Goal: Information Seeking & Learning: Find specific fact

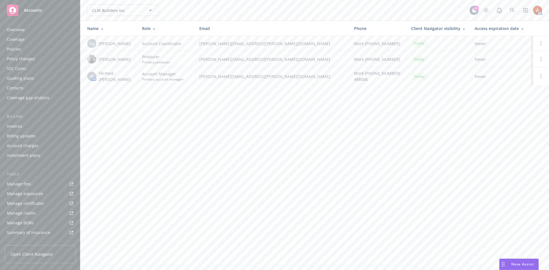
click at [14, 51] on div "Policies" at bounding box center [14, 49] width 14 height 9
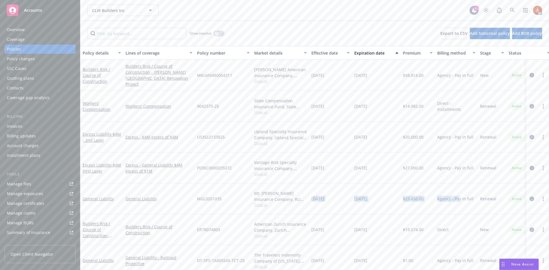
drag, startPoint x: 313, startPoint y: 201, endPoint x: 458, endPoint y: 199, distance: 144.1
click at [458, 199] on div "General Liability General Liability MGL0201035 Mt. [PERSON_NAME] Insurance Comp…" at bounding box center [356, 199] width 552 height 31
click at [530, 199] on icon "circleInformation" at bounding box center [532, 199] width 5 height 5
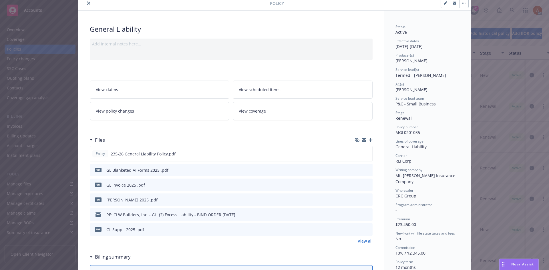
scroll to position [57, 0]
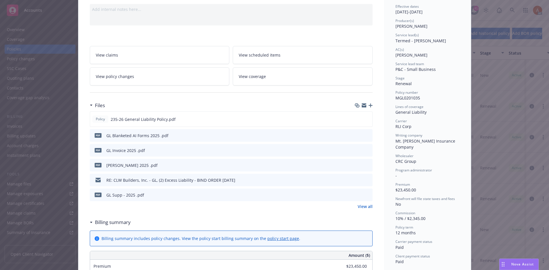
click at [361, 208] on link "View all" at bounding box center [365, 207] width 15 height 6
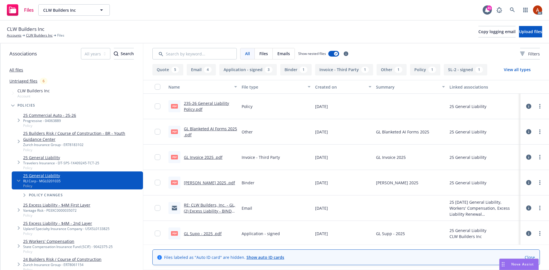
click at [203, 103] on link "235-26 General Liability Policy.pdf" at bounding box center [206, 106] width 45 height 11
click at [238, 71] on button "Application - signed 3" at bounding box center [247, 69] width 57 height 11
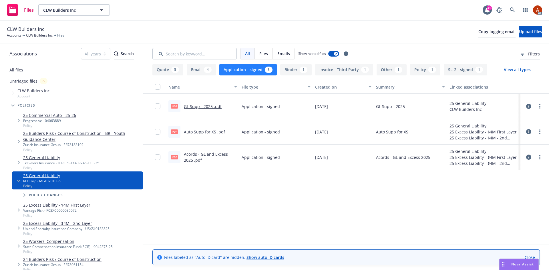
click at [199, 106] on link "GL Supp - 2025 .pdf" at bounding box center [203, 106] width 38 height 5
click at [200, 133] on link "Auto Supp for XS .pdf" at bounding box center [204, 131] width 41 height 5
click at [209, 155] on link "Acords - GL and Excess 2025 .pdf" at bounding box center [206, 157] width 44 height 11
click at [246, 71] on button "Application - signed 3" at bounding box center [247, 69] width 57 height 11
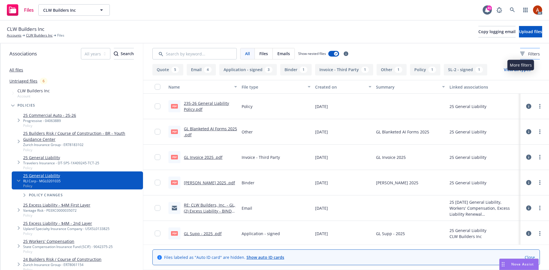
click at [528, 53] on span "Filters" at bounding box center [534, 54] width 12 height 6
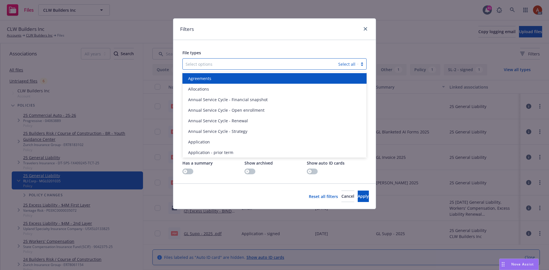
click at [198, 63] on div at bounding box center [261, 64] width 150 height 7
type input "poli"
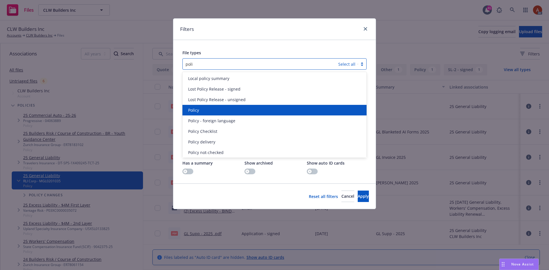
click at [197, 110] on span "Policy" at bounding box center [193, 110] width 11 height 6
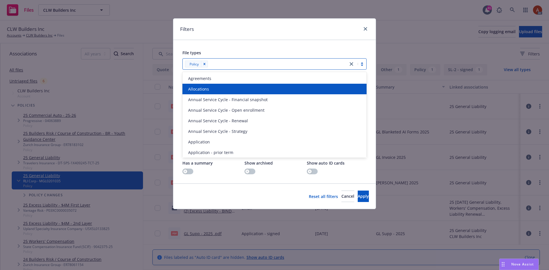
click at [216, 65] on div at bounding box center [278, 64] width 136 height 7
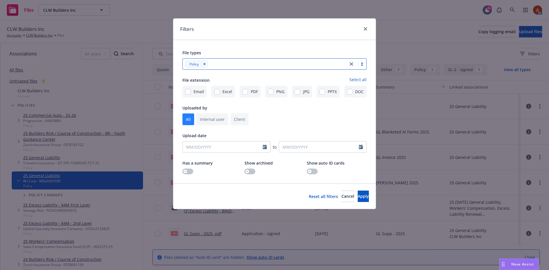
type input "n"
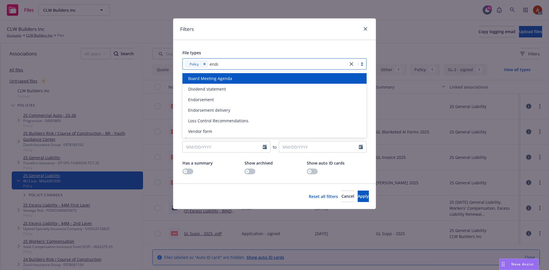
type input "endor"
click at [210, 79] on span "Endorsement" at bounding box center [201, 78] width 26 height 6
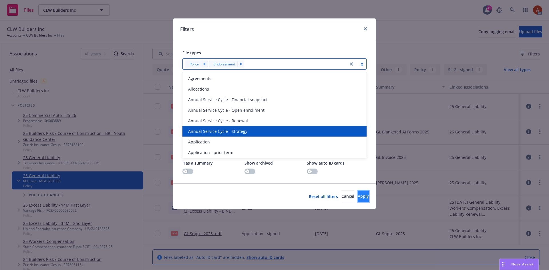
click at [358, 198] on span "Apply" at bounding box center [363, 196] width 11 height 5
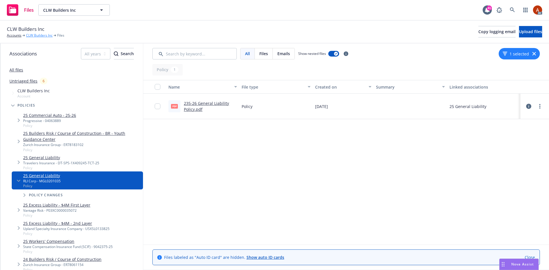
click at [43, 36] on link "CLW Builders Inc" at bounding box center [39, 35] width 27 height 5
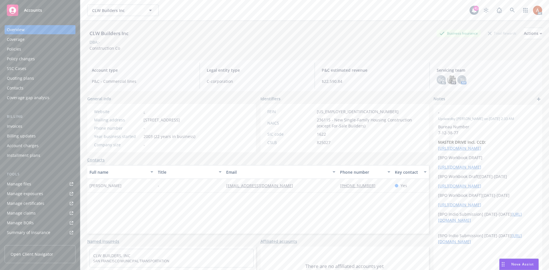
drag, startPoint x: 0, startPoint y: 0, endPoint x: 12, endPoint y: 51, distance: 52.3
click at [12, 51] on div "Policies" at bounding box center [14, 49] width 14 height 9
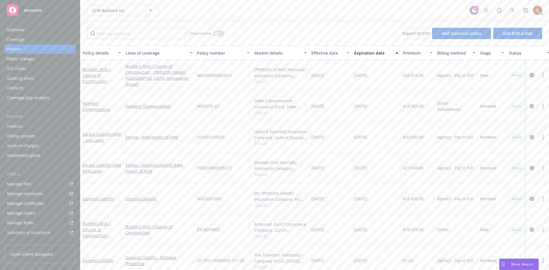
scroll to position [57, 0]
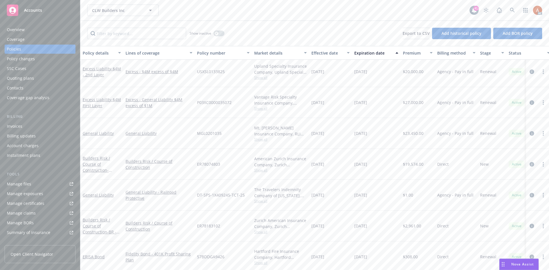
click at [261, 140] on span "Show all" at bounding box center [280, 139] width 53 height 5
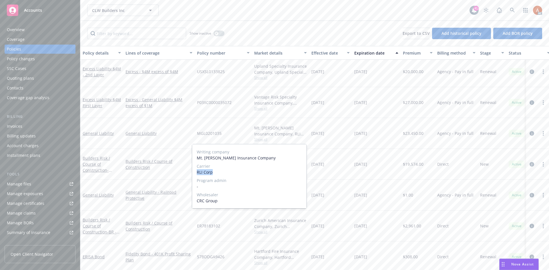
drag, startPoint x: 199, startPoint y: 173, endPoint x: 214, endPoint y: 172, distance: 15.4
click at [214, 172] on div "Writing company Mt. [PERSON_NAME] Insurance Company Carrier RLI Corp Program ad…" at bounding box center [249, 176] width 114 height 64
copy span "RLI Corp"
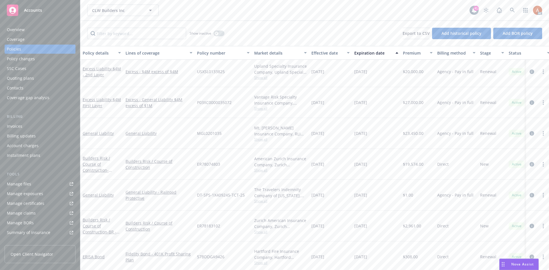
click at [178, 126] on div "General Liability" at bounding box center [158, 133] width 71 height 31
drag, startPoint x: 216, startPoint y: 134, endPoint x: 242, endPoint y: 134, distance: 25.5
click at [242, 134] on div "MGL0201035" at bounding box center [223, 133] width 57 height 31
copy span "MGL0201035"
click at [415, 132] on span "$23,450.00" at bounding box center [413, 133] width 21 height 6
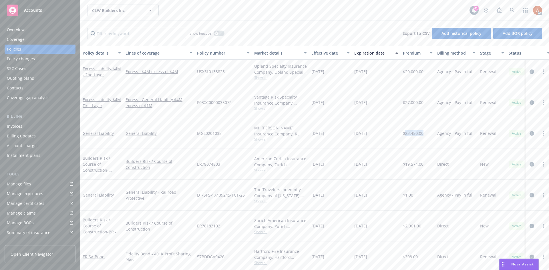
click at [415, 132] on span "$23,450.00" at bounding box center [413, 133] width 21 height 6
copy span "23,450.00"
drag, startPoint x: 319, startPoint y: 134, endPoint x: 336, endPoint y: 135, distance: 16.9
click at [336, 135] on div "[DATE]" at bounding box center [330, 133] width 43 height 31
copy span "[DATE]"
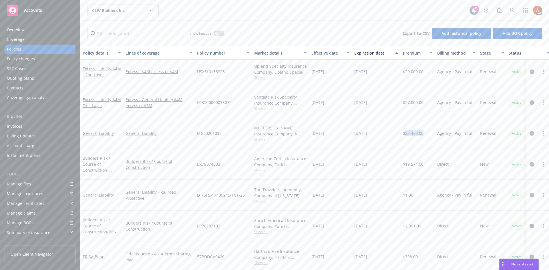
drag, startPoint x: 354, startPoint y: 132, endPoint x: 379, endPoint y: 134, distance: 25.8
click at [379, 134] on div "[DATE]" at bounding box center [376, 133] width 49 height 31
copy span "[DATE]"
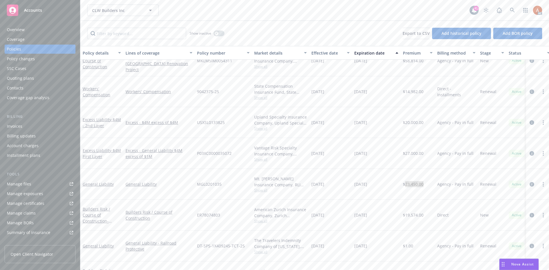
scroll to position [0, 0]
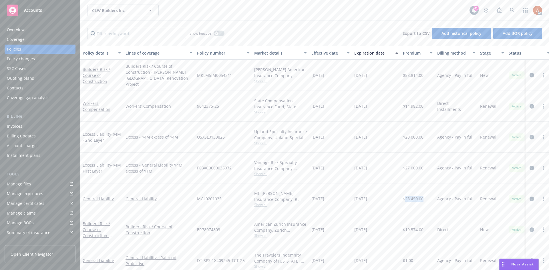
click at [260, 175] on span "Show all" at bounding box center [280, 174] width 53 height 5
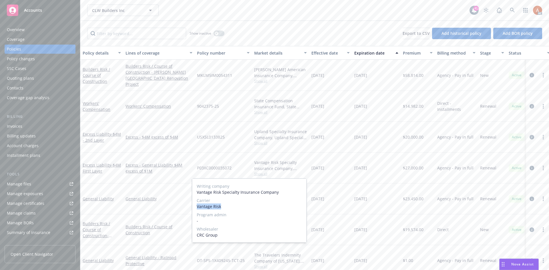
drag, startPoint x: 196, startPoint y: 206, endPoint x: 222, endPoint y: 206, distance: 26.0
click at [222, 206] on div "Writing company Vantage Risk Specialty Insurance Company Carrier Vantage Risk P…" at bounding box center [249, 211] width 114 height 64
copy span "Vantage Risk"
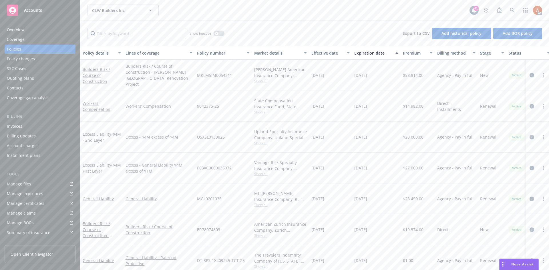
click at [209, 159] on div "P03XC0000035072" at bounding box center [223, 168] width 57 height 31
drag, startPoint x: 207, startPoint y: 168, endPoint x: 235, endPoint y: 168, distance: 28.6
click at [235, 168] on div "P03XC0000035072" at bounding box center [223, 168] width 57 height 31
copy span "P03XC0000035072"
drag, startPoint x: 329, startPoint y: 168, endPoint x: 318, endPoint y: 166, distance: 11.2
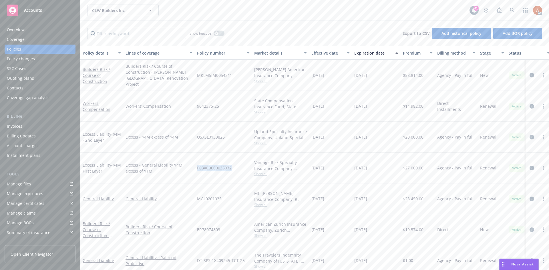
click at [324, 168] on span "[DATE]" at bounding box center [317, 168] width 13 height 6
drag, startPoint x: 312, startPoint y: 166, endPoint x: 339, endPoint y: 169, distance: 27.6
click at [339, 169] on div "[DATE]" at bounding box center [330, 168] width 43 height 31
copy span "[DATE]"
click at [420, 168] on span "$27,000.00" at bounding box center [413, 168] width 21 height 6
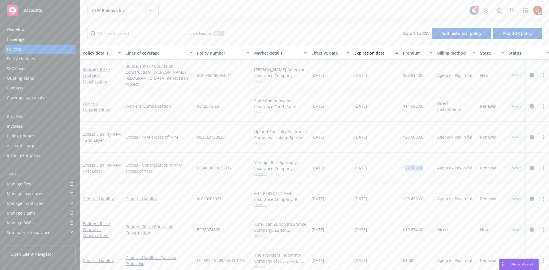
click at [420, 168] on span "$27,000.00" at bounding box center [413, 168] width 21 height 6
copy span "27,000.00"
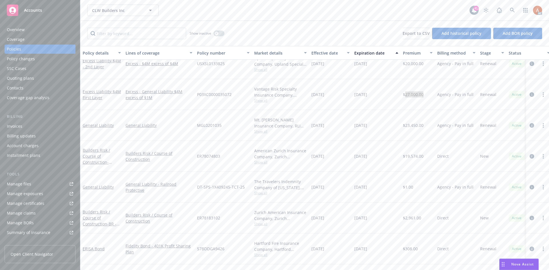
scroll to position [87, 0]
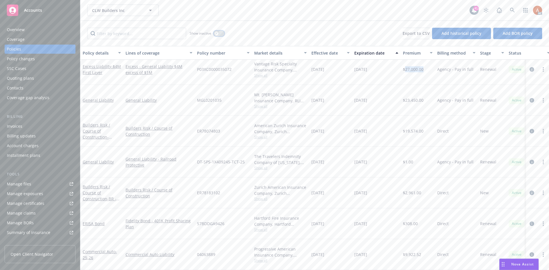
click at [217, 32] on icon "button" at bounding box center [216, 33] width 2 height 2
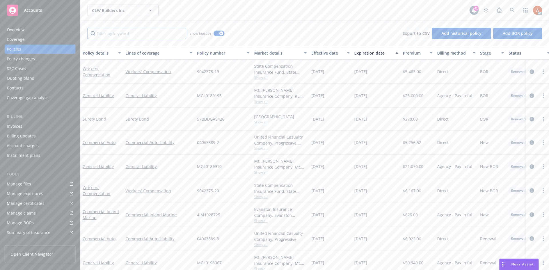
click at [129, 32] on input "Filter by keyword..." at bounding box center [136, 33] width 99 height 11
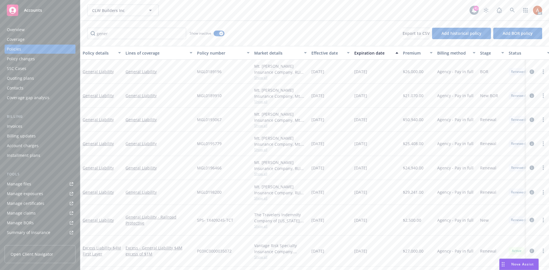
click at [318, 53] on div "Effective date" at bounding box center [327, 53] width 32 height 6
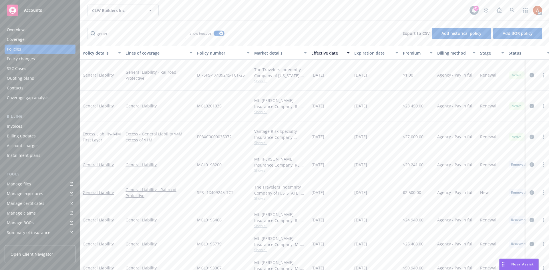
scroll to position [29, 0]
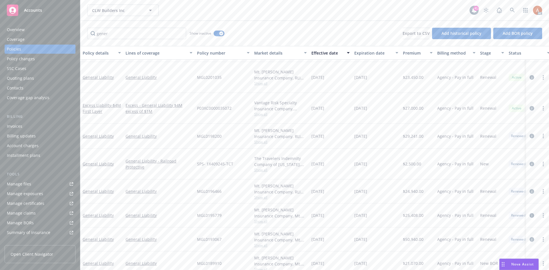
click at [261, 142] on span "Show all" at bounding box center [280, 142] width 53 height 5
click at [210, 136] on span "MGL0198200" at bounding box center [209, 136] width 25 height 6
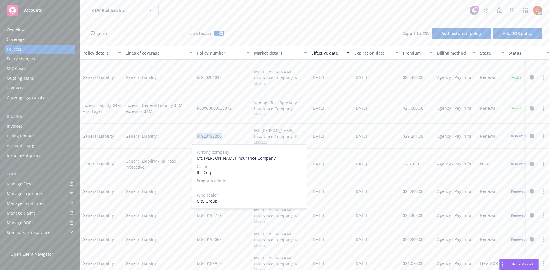
copy span "MGL0198200"
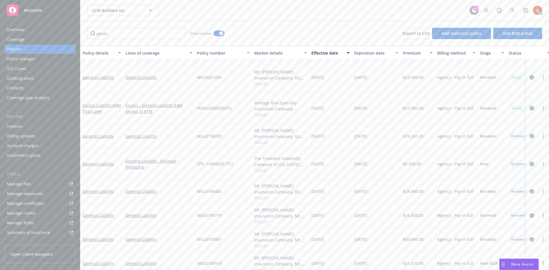
click at [415, 137] on span "$29,241.00" at bounding box center [413, 136] width 21 height 6
drag, startPoint x: 311, startPoint y: 135, endPoint x: 337, endPoint y: 136, distance: 26.6
click at [337, 136] on div "01/17/2024" at bounding box center [330, 136] width 43 height 25
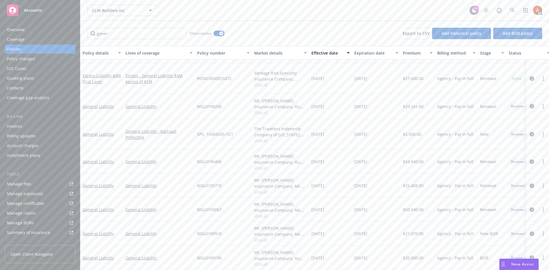
click at [208, 159] on span "MGL0196466" at bounding box center [209, 162] width 25 height 6
click at [262, 165] on span "Show all" at bounding box center [280, 167] width 53 height 5
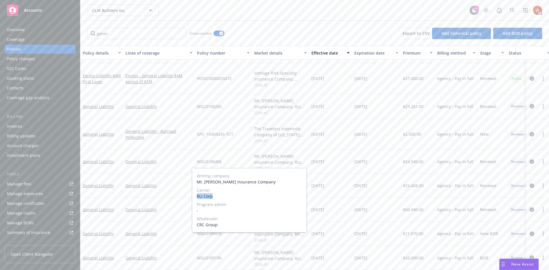
drag, startPoint x: 196, startPoint y: 197, endPoint x: 221, endPoint y: 198, distance: 24.9
click at [221, 198] on div "Writing company Mt. Hawley Insurance Company Carrier RLI Corp Program admin - W…" at bounding box center [249, 200] width 114 height 64
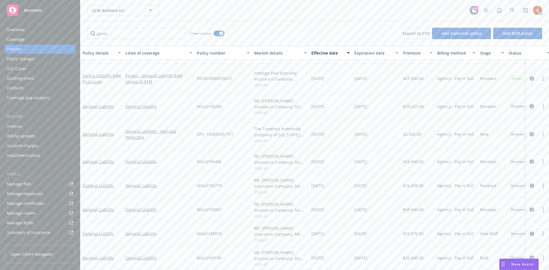
drag, startPoint x: 175, startPoint y: 166, endPoint x: 180, endPoint y: 164, distance: 5.5
click at [175, 166] on div "General Liability" at bounding box center [158, 162] width 71 height 24
click at [418, 159] on span "$24,940.00" at bounding box center [413, 162] width 21 height 6
drag, startPoint x: 311, startPoint y: 158, endPoint x: 341, endPoint y: 157, distance: 30.0
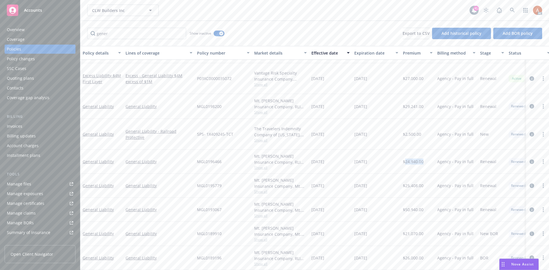
click at [341, 157] on div "01/17/2023" at bounding box center [330, 162] width 43 height 24
drag, startPoint x: 110, startPoint y: 37, endPoint x: 60, endPoint y: 35, distance: 49.8
click at [60, 35] on div "Accounts Overview Coverage Policies Policy changes SSC Cases Quoting plans Cont…" at bounding box center [274, 135] width 549 height 270
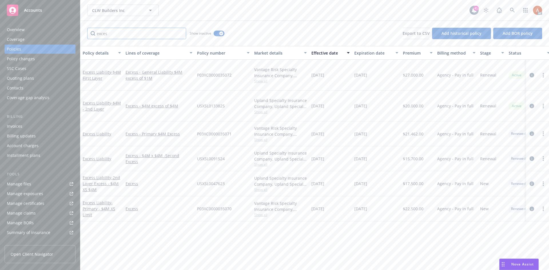
scroll to position [0, 0]
type input "exces"
click at [259, 139] on span "Show all" at bounding box center [280, 139] width 53 height 5
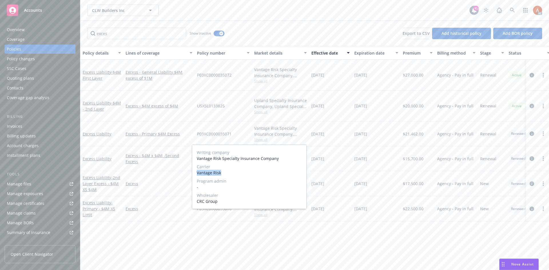
drag, startPoint x: 211, startPoint y: 172, endPoint x: 241, endPoint y: 174, distance: 30.1
click at [241, 174] on div "Writing company Vantage Risk Specialty Insurance Company Carrier Vantage Risk P…" at bounding box center [249, 177] width 114 height 64
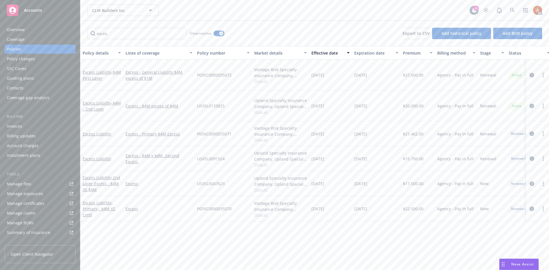
click at [217, 136] on span "P03XC0000035071" at bounding box center [214, 134] width 35 height 6
click at [206, 134] on span "P03XC0000035071" at bounding box center [214, 134] width 35 height 6
click at [413, 133] on span "$21,462.00" at bounding box center [413, 134] width 21 height 6
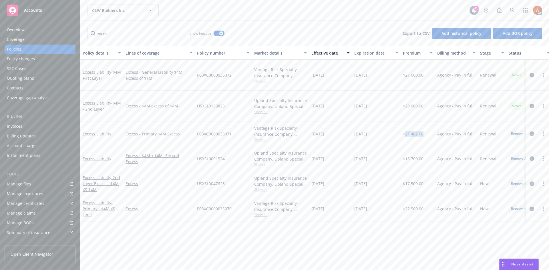
drag, startPoint x: 312, startPoint y: 134, endPoint x: 336, endPoint y: 135, distance: 24.0
click at [336, 135] on div "04/30/2024" at bounding box center [330, 134] width 43 height 25
click at [360, 140] on div "01/17/2025" at bounding box center [376, 134] width 49 height 25
drag, startPoint x: 354, startPoint y: 133, endPoint x: 381, endPoint y: 134, distance: 26.3
click at [381, 134] on div "01/17/2025" at bounding box center [376, 134] width 49 height 25
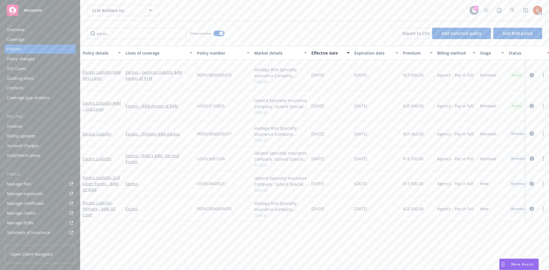
click at [261, 190] on span "Show all" at bounding box center [280, 189] width 53 height 5
drag, startPoint x: 196, startPoint y: 224, endPoint x: 273, endPoint y: 224, distance: 77.5
click at [273, 224] on div "Writing company Upland Specialty Insurance Company Carrier Upland Specialty Ins…" at bounding box center [249, 227] width 114 height 64
click at [231, 166] on div "USXSL0091524" at bounding box center [223, 158] width 57 height 25
click at [266, 217] on span "Show all" at bounding box center [280, 214] width 53 height 5
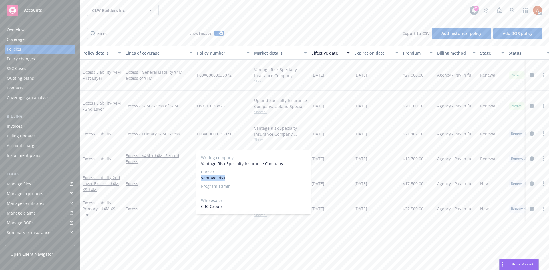
drag, startPoint x: 210, startPoint y: 178, endPoint x: 238, endPoint y: 180, distance: 28.0
click at [238, 180] on div "Writing company Vantage Risk Specialty Insurance Company Carrier Vantage Risk P…" at bounding box center [253, 182] width 114 height 64
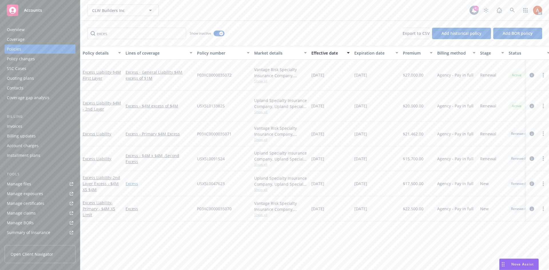
click at [191, 184] on link "Excess" at bounding box center [159, 184] width 67 height 6
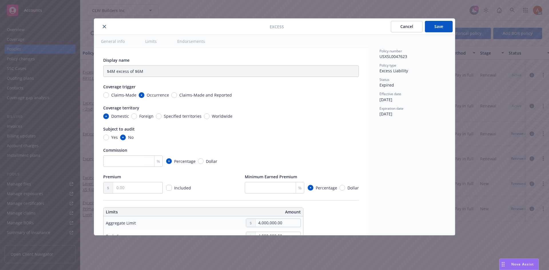
type textarea "x"
click at [105, 26] on icon "close" at bounding box center [104, 26] width 3 height 3
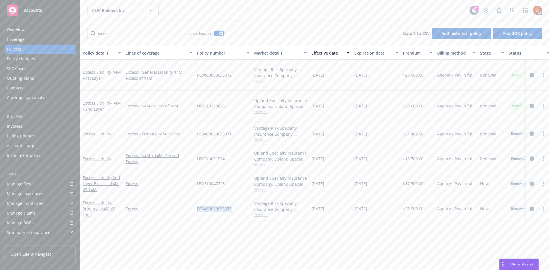
click at [201, 209] on span "P03XC0000035070" at bounding box center [214, 209] width 35 height 6
click at [309, 237] on div "Policy details Lines of coverage Policy number Market details Effective date Ex…" at bounding box center [314, 158] width 469 height 224
click at [413, 208] on span "$22,500.00" at bounding box center [413, 209] width 21 height 6
drag, startPoint x: 359, startPoint y: 224, endPoint x: 341, endPoint y: 220, distance: 18.4
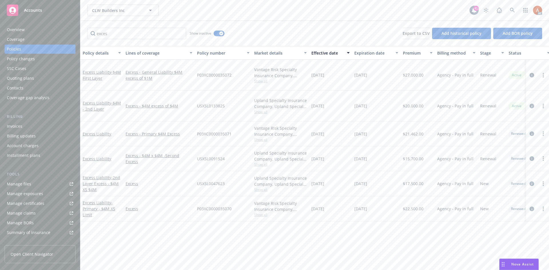
click at [355, 224] on div "Policy details Lines of coverage Policy number Market details Effective date Ex…" at bounding box center [314, 158] width 469 height 224
drag, startPoint x: 310, startPoint y: 208, endPoint x: 337, endPoint y: 208, distance: 26.9
click at [337, 208] on div "05/01/2023" at bounding box center [330, 208] width 43 height 25
click at [341, 231] on div "Policy details Lines of coverage Policy number Market details Effective date Ex…" at bounding box center [314, 158] width 469 height 224
drag, startPoint x: 357, startPoint y: 208, endPoint x: 381, endPoint y: 209, distance: 23.5
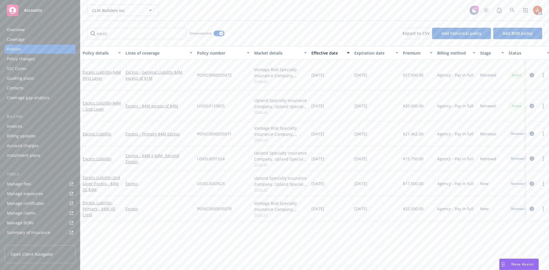
click at [381, 209] on div "04/30/2024" at bounding box center [376, 208] width 49 height 25
click at [23, 197] on div "Service team" at bounding box center [19, 197] width 25 height 9
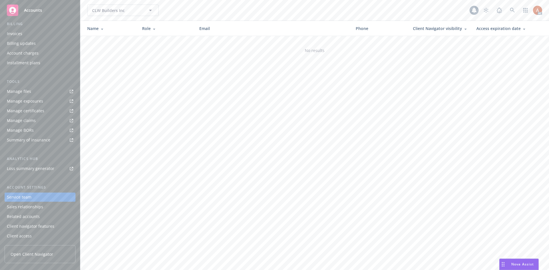
click at [17, 198] on div "Service team" at bounding box center [19, 197] width 25 height 9
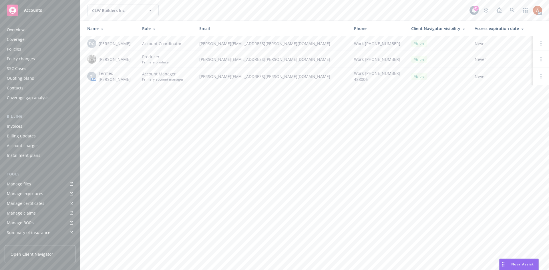
click at [18, 31] on div "Overview" at bounding box center [16, 29] width 18 height 9
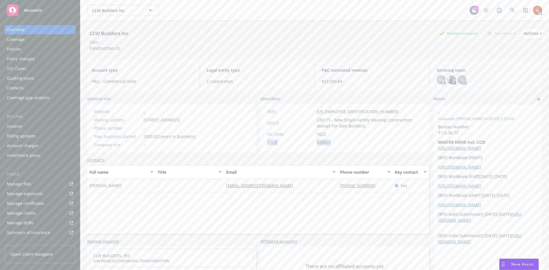
drag, startPoint x: 264, startPoint y: 145, endPoint x: 335, endPoint y: 143, distance: 71.5
click at [335, 143] on div "CSLB 825027" at bounding box center [345, 143] width 160 height 6
click at [23, 51] on div "Policies" at bounding box center [40, 49] width 66 height 9
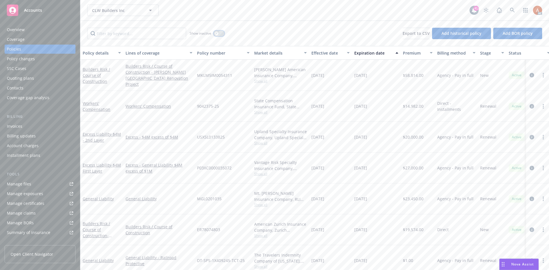
click at [218, 35] on button "button" at bounding box center [219, 34] width 11 height 6
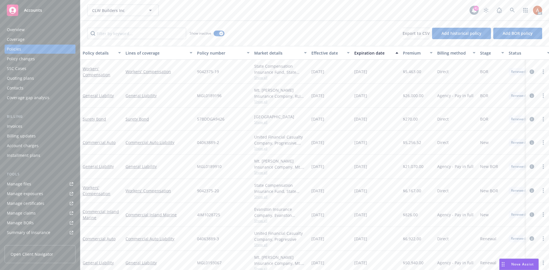
click at [320, 53] on div "Effective date" at bounding box center [327, 53] width 32 height 6
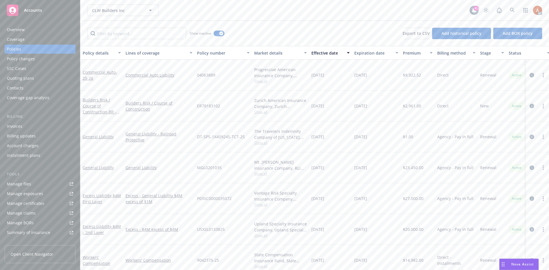
drag, startPoint x: 312, startPoint y: 168, endPoint x: 373, endPoint y: 167, distance: 61.5
click at [373, 167] on div "General Liability General Liability MGL0201035 Mt. Hawley Insurance Company, RL…" at bounding box center [356, 167] width 552 height 31
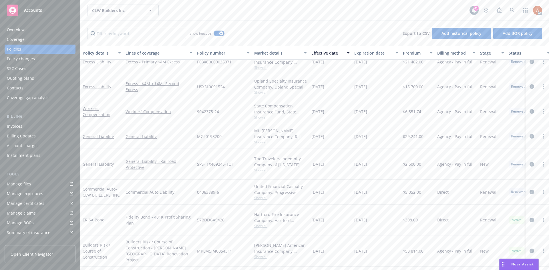
scroll to position [200, 0]
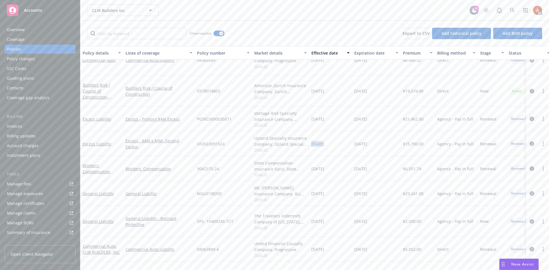
drag, startPoint x: 313, startPoint y: 145, endPoint x: 323, endPoint y: 144, distance: 10.1
click at [323, 144] on span "04/30/2024" at bounding box center [317, 144] width 13 height 6
drag, startPoint x: 315, startPoint y: 119, endPoint x: 398, endPoint y: 119, distance: 82.9
click at [398, 119] on div "Excess Liability Excess - Primary $4M Excess P03XC0000035071 Vantage Risk Speci…" at bounding box center [356, 119] width 552 height 25
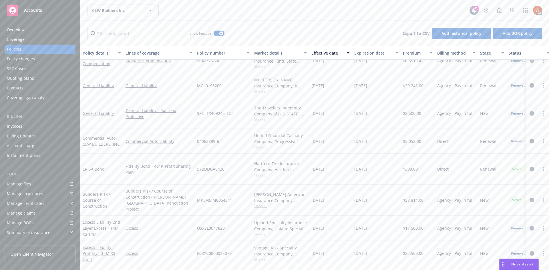
scroll to position [315, 0]
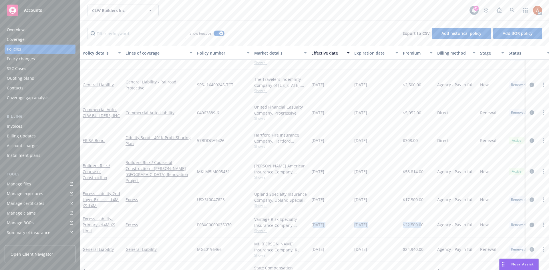
drag, startPoint x: 314, startPoint y: 226, endPoint x: 420, endPoint y: 225, distance: 106.4
click at [420, 225] on div "Excess Liability - Primary - $4M XS Limit Excess P03XC0000035070 Vantage Risk S…" at bounding box center [356, 224] width 552 height 25
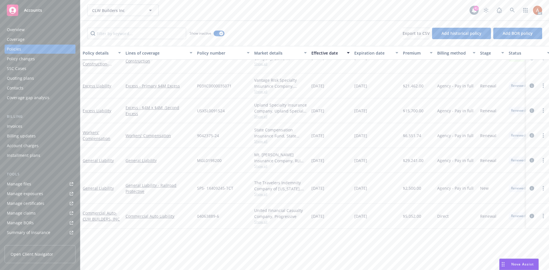
scroll to position [114, 0]
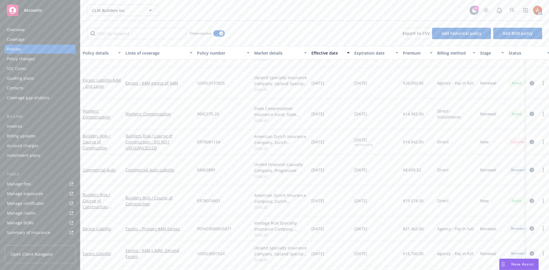
click at [222, 34] on icon "button" at bounding box center [221, 34] width 2 height 2
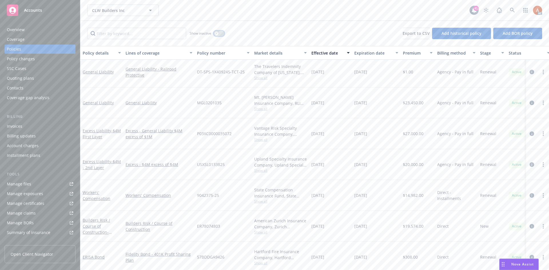
scroll to position [57, 0]
click at [530, 133] on icon "circleInformation" at bounding box center [532, 133] width 5 height 5
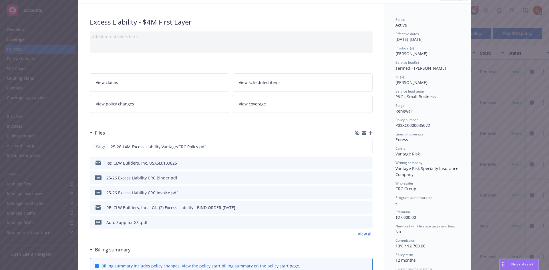
scroll to position [57, 0]
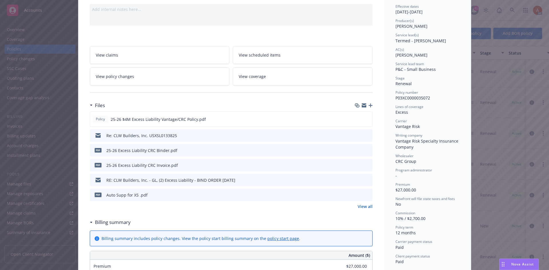
click at [363, 206] on link "View all" at bounding box center [365, 207] width 15 height 6
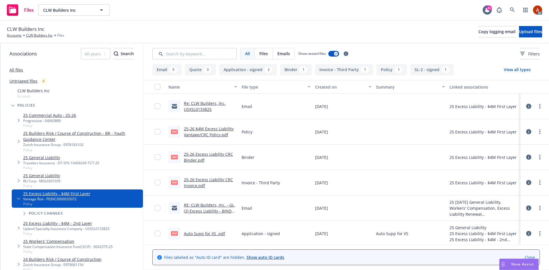
click at [242, 71] on button "Application - signed 2" at bounding box center [247, 69] width 57 height 11
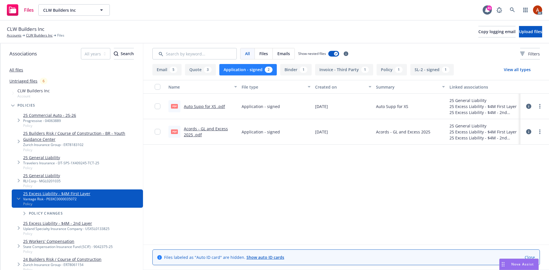
click at [389, 73] on button "Policy 1" at bounding box center [392, 69] width 30 height 11
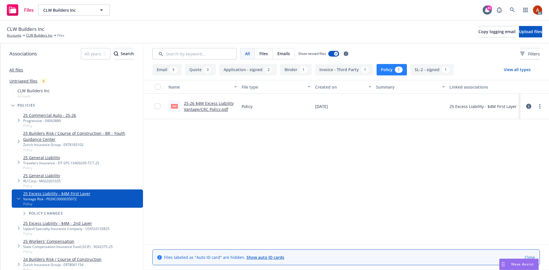
click at [212, 104] on link "25-26 $4M Excess Liability Vantage/CRC Policy.pdf" at bounding box center [209, 106] width 50 height 11
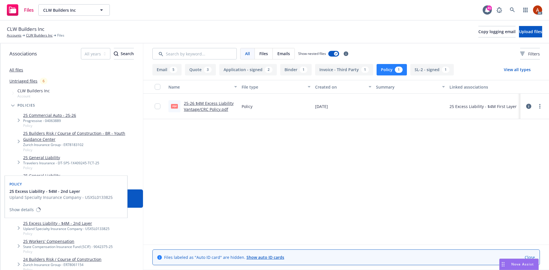
click at [58, 223] on link "25 Excess Liability - $4M - 2nd Layer" at bounding box center [66, 223] width 86 height 6
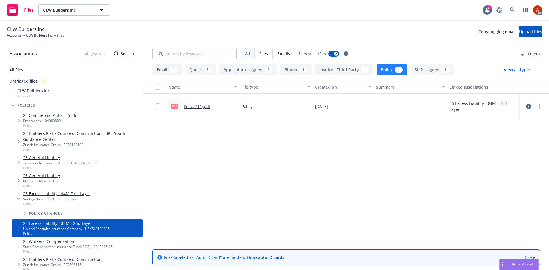
click at [200, 107] on link "Policy (44).pdf" at bounding box center [197, 106] width 27 height 5
click at [35, 36] on link "CLW Builders Inc" at bounding box center [39, 35] width 27 height 5
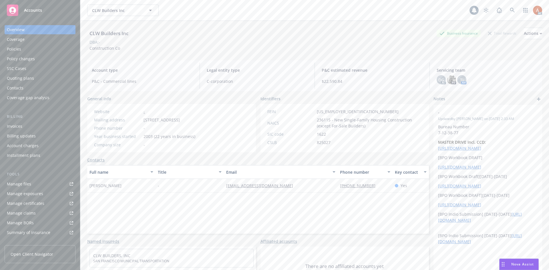
click at [13, 49] on div "Policies" at bounding box center [14, 49] width 14 height 9
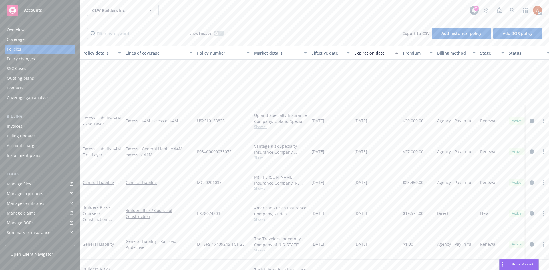
scroll to position [87, 0]
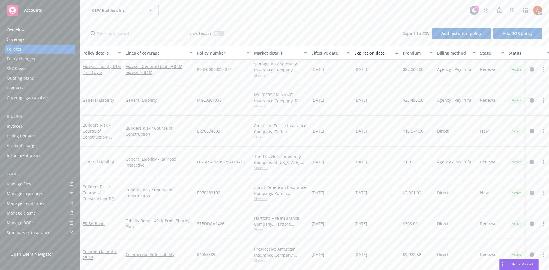
click at [205, 252] on span "04063889" at bounding box center [206, 255] width 18 height 6
copy span "04063889"
click at [263, 258] on span "Show all" at bounding box center [280, 260] width 53 height 5
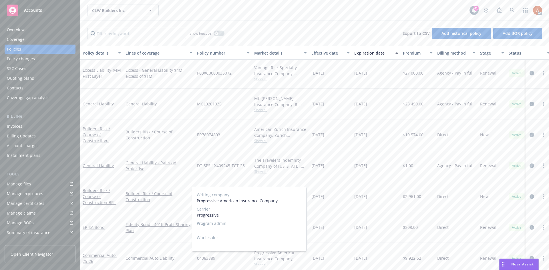
scroll to position [79, 0]
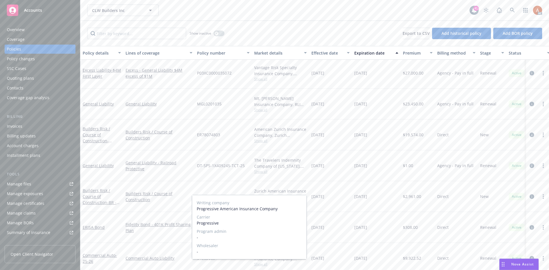
click at [199, 225] on span "Progressive" at bounding box center [249, 223] width 105 height 6
copy span "Progressive"
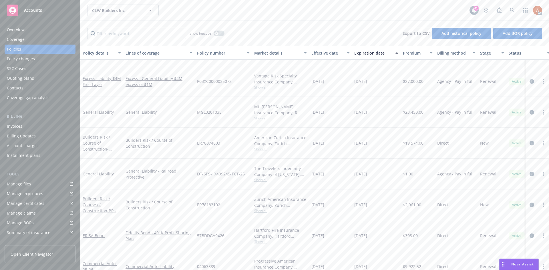
scroll to position [0, 0]
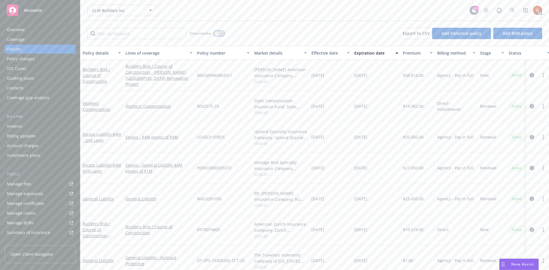
click at [220, 35] on button "button" at bounding box center [219, 34] width 11 height 6
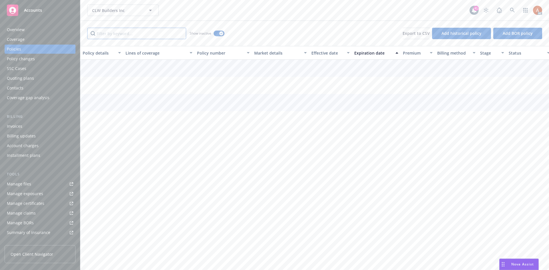
click at [146, 33] on input "Filter by keyword..." at bounding box center [136, 33] width 99 height 11
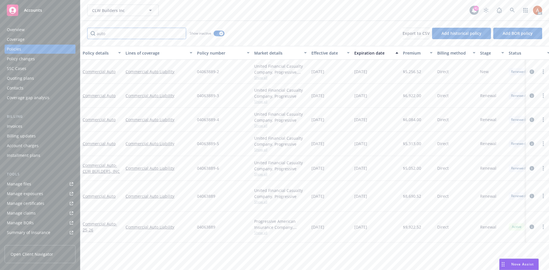
type input "auto"
click at [322, 56] on div "Effective date" at bounding box center [327, 53] width 32 height 6
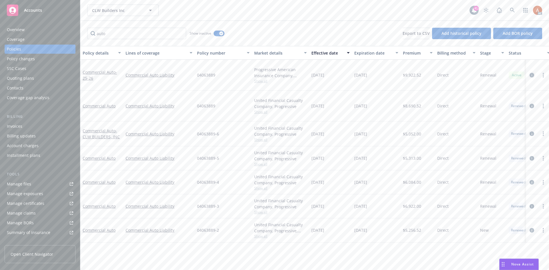
click at [531, 75] on icon "circleInformation" at bounding box center [532, 75] width 5 height 5
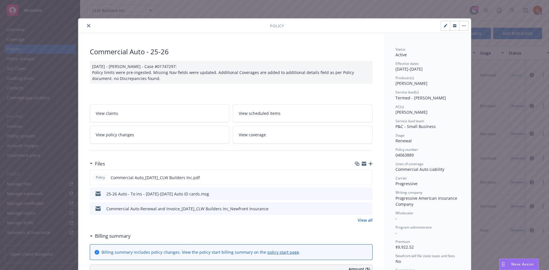
click at [359, 221] on link "View all" at bounding box center [365, 220] width 15 height 6
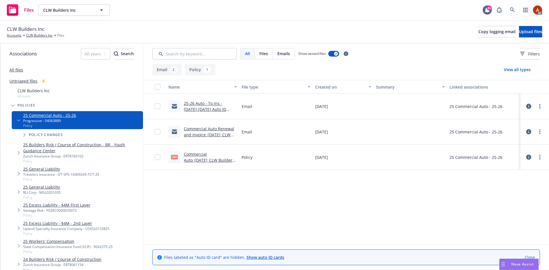
click at [204, 70] on div "1" at bounding box center [207, 70] width 8 height 6
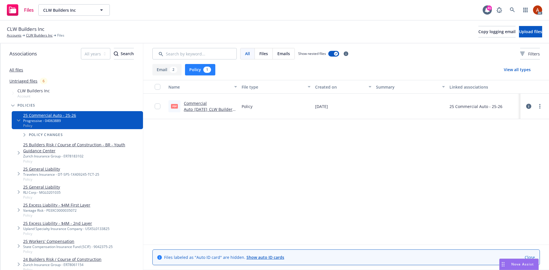
click at [195, 104] on link "Commercial Auto_[DATE]_CLW Builders Inc.pdf" at bounding box center [209, 109] width 51 height 17
click at [54, 242] on link "25 Workers' Compensation" at bounding box center [68, 241] width 90 height 6
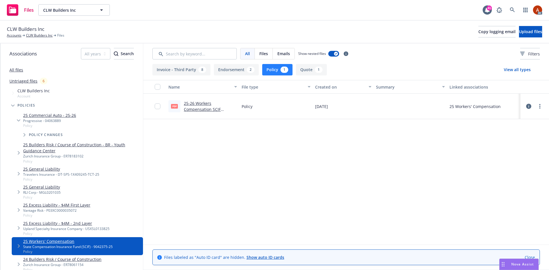
click at [199, 104] on link "25-26 Workers Compensation SCIF Policy.pdf" at bounding box center [202, 109] width 37 height 17
click at [226, 68] on button "Endorsement 2" at bounding box center [236, 69] width 45 height 11
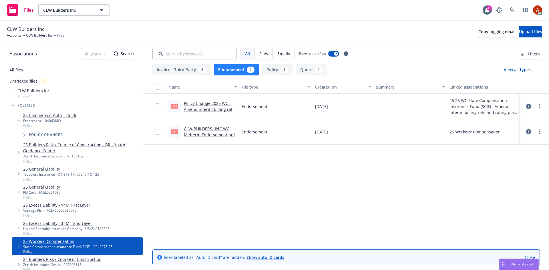
click at [529, 106] on icon at bounding box center [528, 106] width 5 height 5
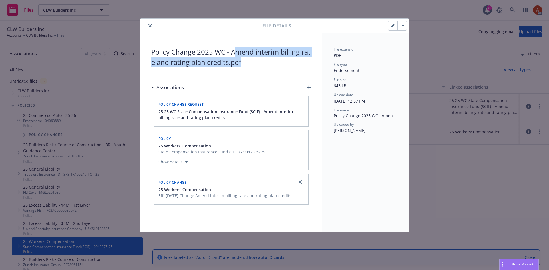
drag, startPoint x: 234, startPoint y: 51, endPoint x: 230, endPoint y: 59, distance: 8.7
click at [245, 62] on span "Policy Change 2025 WC - Amend interim billing rate and rating plan credits.pdf" at bounding box center [231, 57] width 160 height 21
click at [151, 24] on icon "close" at bounding box center [149, 25] width 3 height 3
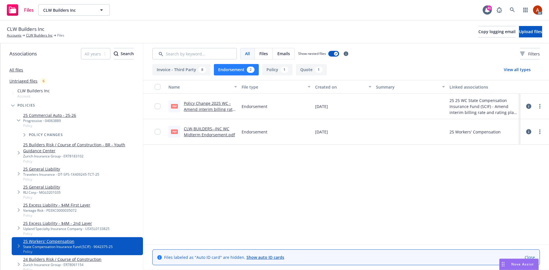
click at [212, 104] on link "Policy Change 2025 WC - Amend interim billing rate and rating plan credits.pdf" at bounding box center [210, 109] width 52 height 17
click at [529, 131] on icon at bounding box center [528, 131] width 5 height 5
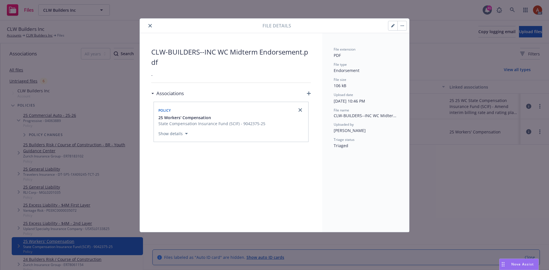
click at [149, 26] on icon "close" at bounding box center [149, 25] width 3 height 3
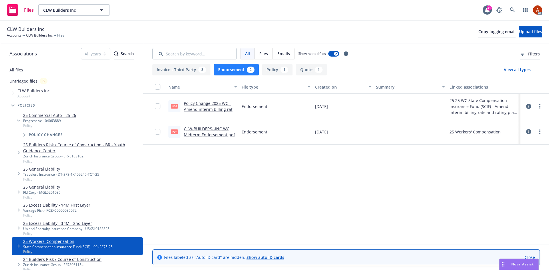
click at [198, 129] on link "CLW-BUILDERS--INC WC Midterm Endorsement.pdf" at bounding box center [209, 131] width 51 height 11
click at [42, 35] on link "CLW Builders Inc" at bounding box center [39, 35] width 27 height 5
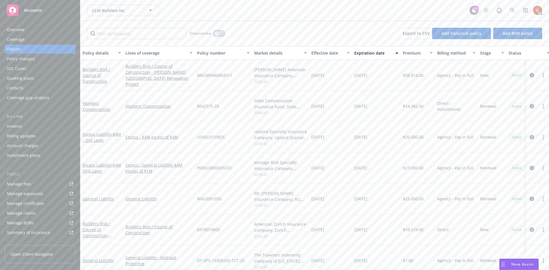
click at [219, 33] on button "button" at bounding box center [219, 34] width 11 height 6
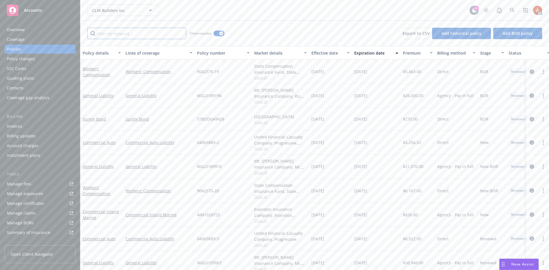
click at [124, 36] on input "Filter by keyword..." at bounding box center [136, 33] width 99 height 11
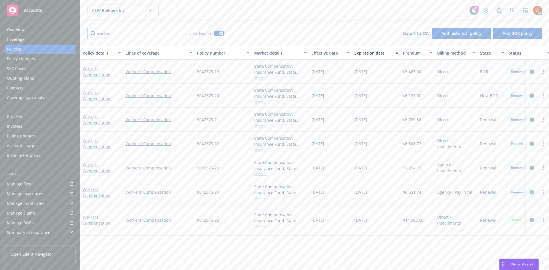
type input "worker"
click at [317, 53] on div "Effective date" at bounding box center [327, 53] width 32 height 6
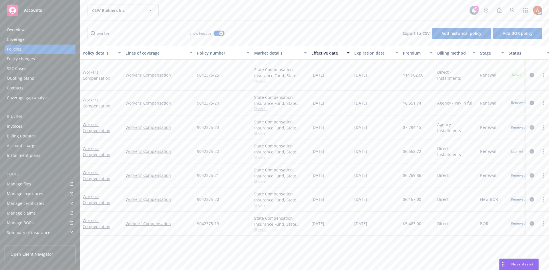
click at [262, 82] on span "Show all" at bounding box center [280, 81] width 53 height 5
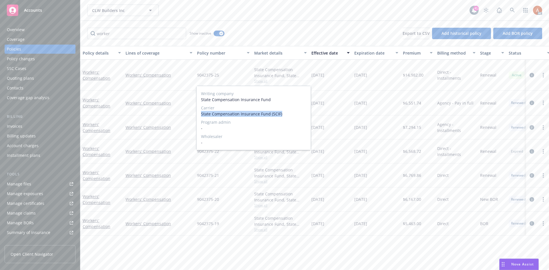
drag, startPoint x: 220, startPoint y: 115, endPoint x: 285, endPoint y: 116, distance: 64.6
click at [285, 116] on div "Writing company State Compensation Insurance Fund Carrier State Compensation In…" at bounding box center [253, 118] width 114 height 64
copy span "State Compensation Insurance Fund (SCIF)"
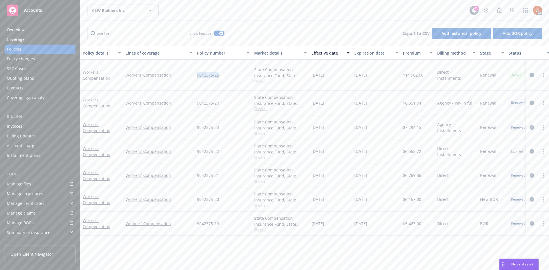
drag, startPoint x: 196, startPoint y: 73, endPoint x: 223, endPoint y: 75, distance: 27.2
click at [223, 75] on div "9042375-25" at bounding box center [223, 75] width 57 height 31
copy span "9042375-25"
click at [418, 75] on span "$14,982.00" at bounding box center [413, 75] width 21 height 6
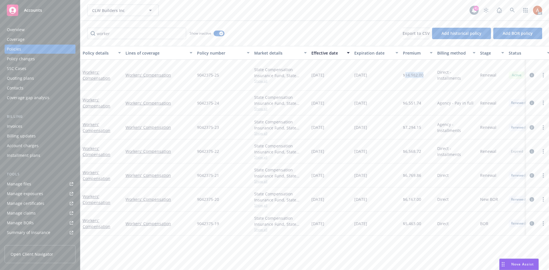
copy span "14,982.00"
click at [259, 110] on span "Show all" at bounding box center [280, 108] width 53 height 5
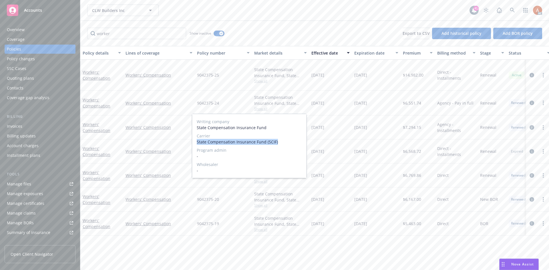
drag, startPoint x: 195, startPoint y: 143, endPoint x: 282, endPoint y: 143, distance: 86.9
click at [282, 143] on div "Writing company State Compensation Insurance Fund Carrier State Compensation In…" at bounding box center [249, 146] width 114 height 64
copy span "State Compensation Insurance Fund (SCIF)"
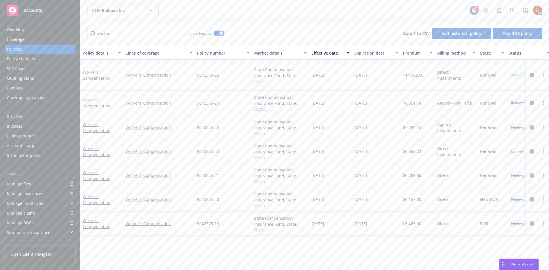
drag, startPoint x: 340, startPoint y: 128, endPoint x: 336, endPoint y: 130, distance: 5.0
click at [340, 128] on div "01/17/2023" at bounding box center [330, 128] width 43 height 24
click at [262, 160] on span "Show all" at bounding box center [280, 157] width 53 height 5
click at [263, 180] on span "Show all" at bounding box center [280, 181] width 53 height 5
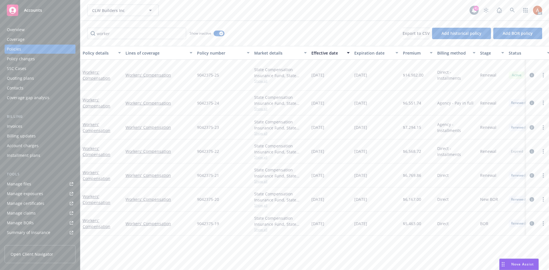
click at [263, 180] on span "Show all" at bounding box center [280, 181] width 53 height 5
click at [265, 205] on span "Show all" at bounding box center [280, 205] width 53 height 5
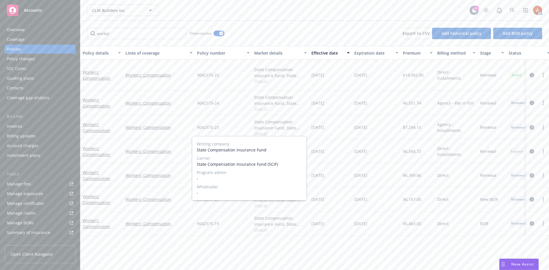
click at [265, 205] on span "Show all" at bounding box center [280, 205] width 53 height 5
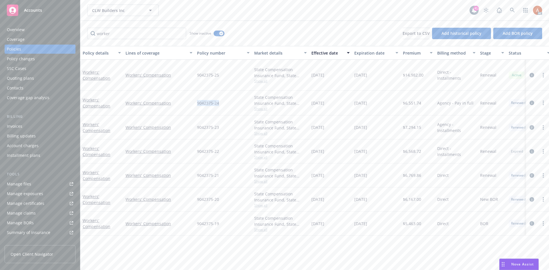
drag, startPoint x: 196, startPoint y: 100, endPoint x: 225, endPoint y: 104, distance: 28.5
click at [225, 104] on div "9042375-24" at bounding box center [223, 103] width 57 height 25
copy span "9042375-24"
click at [406, 104] on span "$6,551.74" at bounding box center [412, 103] width 18 height 6
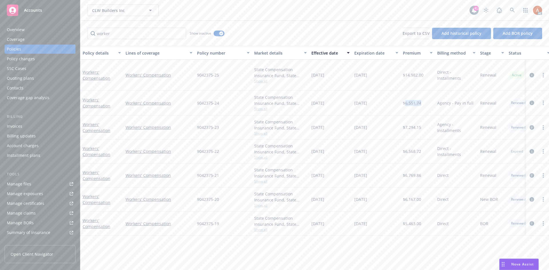
copy span "6,551.74"
click at [412, 126] on span "$7,294.15" at bounding box center [412, 127] width 18 height 6
copy span "7,294.15"
drag, startPoint x: 195, startPoint y: 125, endPoint x: 220, endPoint y: 128, distance: 25.4
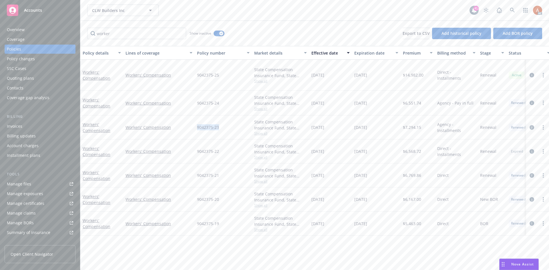
click at [220, 128] on div "9042375-23" at bounding box center [223, 128] width 57 height 24
copy span "9042375-23"
click at [196, 151] on div "9042375-22" at bounding box center [223, 152] width 57 height 24
drag, startPoint x: 196, startPoint y: 151, endPoint x: 222, endPoint y: 152, distance: 26.3
click at [222, 152] on div "9042375-22" at bounding box center [223, 152] width 57 height 24
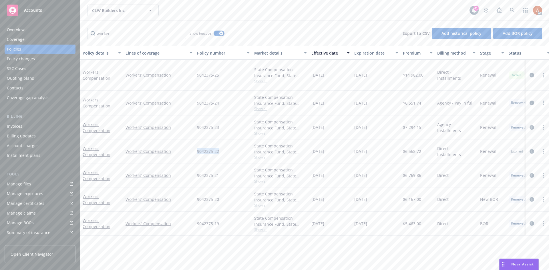
click at [239, 162] on div "9042375-22" at bounding box center [223, 152] width 57 height 24
drag, startPoint x: 194, startPoint y: 152, endPoint x: 234, endPoint y: 153, distance: 39.8
click at [234, 153] on div "Workers' Compensation Workers' Compensation 9042375-22 State Compensation Insur…" at bounding box center [356, 152] width 552 height 24
click at [412, 151] on span "$6,568.72" at bounding box center [412, 151] width 18 height 6
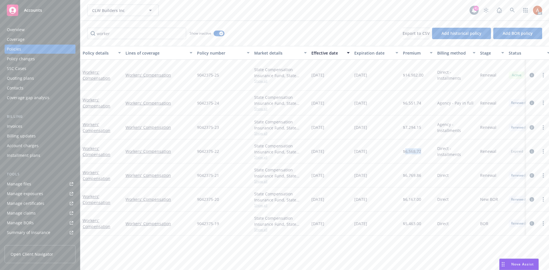
copy span "6,568.72"
click at [218, 182] on div "9042375-21" at bounding box center [223, 176] width 57 height 24
drag, startPoint x: 212, startPoint y: 177, endPoint x: 233, endPoint y: 178, distance: 21.5
click at [233, 178] on div "9042375-21" at bounding box center [223, 176] width 57 height 24
copy span "9042375-21"
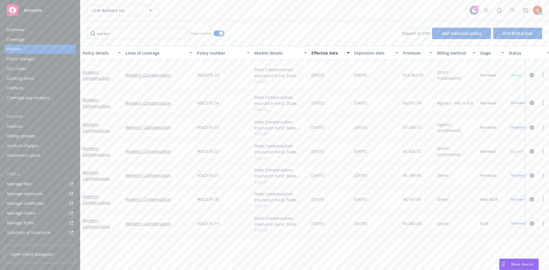
click at [412, 175] on span "$6,769.86" at bounding box center [412, 175] width 18 height 6
click at [17, 31] on div "Overview" at bounding box center [16, 29] width 18 height 9
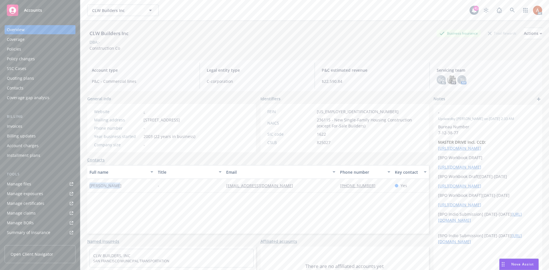
drag, startPoint x: 90, startPoint y: 187, endPoint x: 134, endPoint y: 186, distance: 44.6
click at [134, 186] on div "Sherlon Wong" at bounding box center [121, 186] width 68 height 14
drag, startPoint x: 280, startPoint y: 217, endPoint x: 331, endPoint y: 193, distance: 55.5
click at [289, 214] on div "Full name Title Email Phone number Key contact Sherlon Wong - swong@clwbuilders…" at bounding box center [258, 199] width 342 height 69
drag, startPoint x: 331, startPoint y: 186, endPoint x: 407, endPoint y: 184, distance: 76.1
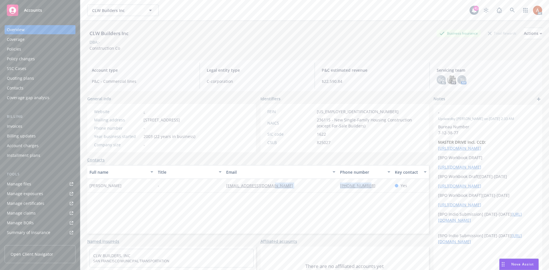
click at [369, 185] on div "Sherlon Wong - swong@clwbuilders.com 415-333-9788 Yes" at bounding box center [258, 186] width 342 height 14
click at [218, 185] on div "-" at bounding box center [190, 186] width 68 height 14
drag, startPoint x: 214, startPoint y: 188, endPoint x: 301, endPoint y: 190, distance: 87.0
click at [301, 190] on div "Sherlon Wong - swong@clwbuilders.com 415-333-9788 Yes" at bounding box center [258, 186] width 342 height 14
click at [333, 123] on span "236115 - New Single-Family Housing Construction (except For-Sale Builders)" at bounding box center [370, 123] width 106 height 12
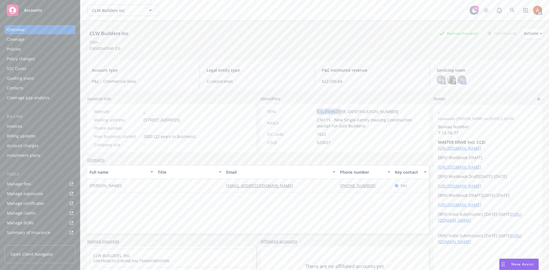
drag, startPoint x: 315, startPoint y: 112, endPoint x: 337, endPoint y: 113, distance: 22.9
click at [337, 113] on div "FEIN 45-0511074" at bounding box center [345, 112] width 160 height 6
click at [332, 137] on div "FEIN 45-0511074 NAICS 236115 - New Single-Family Housing Construction (except F…" at bounding box center [345, 127] width 160 height 37
click at [320, 120] on span "236115 - New Single-Family Housing Construction (except For-Sale Builders)" at bounding box center [370, 123] width 106 height 12
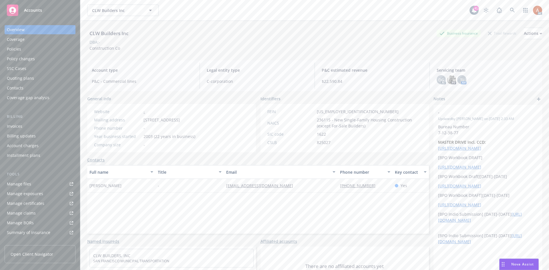
click at [157, 136] on span "2003 (22 years in business)" at bounding box center [170, 137] width 52 height 6
click at [22, 48] on div "Policies" at bounding box center [40, 49] width 66 height 9
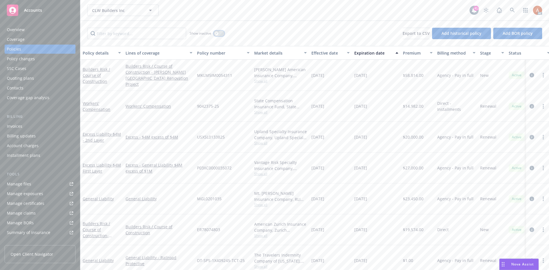
click at [218, 33] on div "button" at bounding box center [216, 33] width 4 height 4
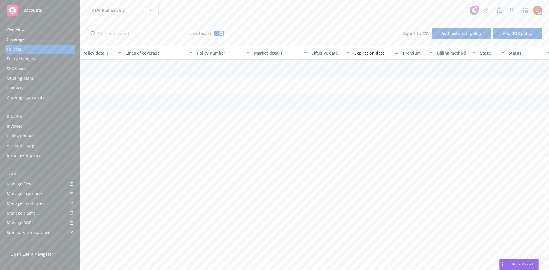
click at [148, 33] on input "Filter by keyword..." at bounding box center [136, 33] width 99 height 11
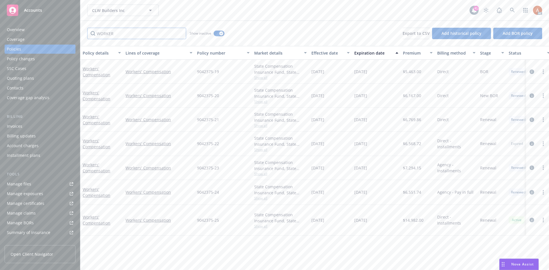
type input "WORKER"
click at [323, 55] on div "Effective date" at bounding box center [327, 53] width 32 height 6
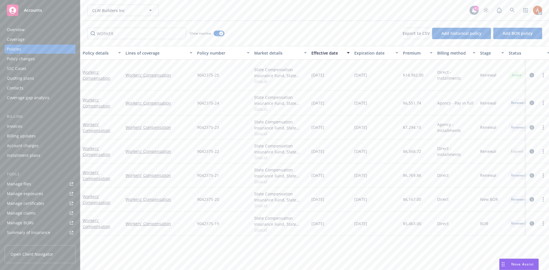
click at [12, 29] on div "Overview" at bounding box center [16, 29] width 18 height 9
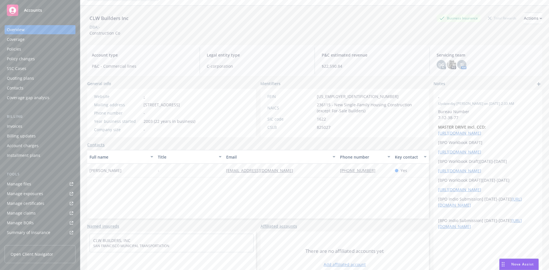
scroll to position [29, 0]
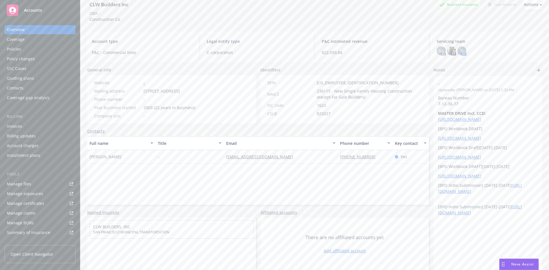
click at [18, 49] on div "Policies" at bounding box center [14, 49] width 14 height 9
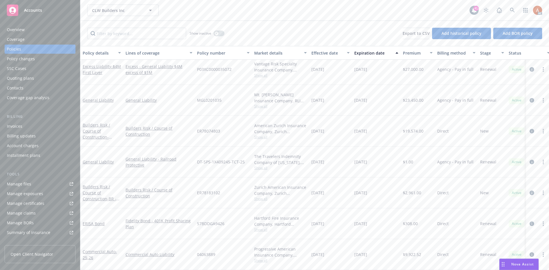
scroll to position [87, 0]
drag, startPoint x: 313, startPoint y: 249, endPoint x: 332, endPoint y: 251, distance: 19.0
click at [324, 252] on span "08/21/2025" at bounding box center [317, 255] width 13 height 6
drag, startPoint x: 357, startPoint y: 250, endPoint x: 380, endPoint y: 250, distance: 23.7
click at [380, 250] on div "08/21/2026" at bounding box center [376, 254] width 49 height 31
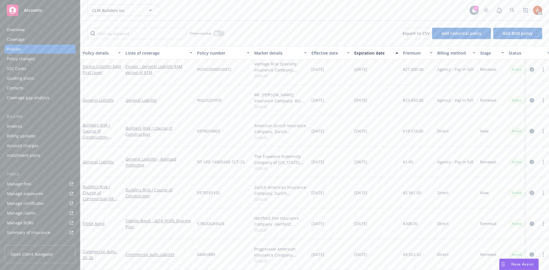
click at [240, 252] on div "04063889" at bounding box center [223, 254] width 57 height 31
drag, startPoint x: 196, startPoint y: 250, endPoint x: 265, endPoint y: 257, distance: 68.9
click at [265, 257] on div "Commercial Auto - 25-26 Commercial Auto Liability 04063889 Progressive American…" at bounding box center [356, 254] width 552 height 31
click at [310, 259] on div "08/21/2025" at bounding box center [330, 254] width 43 height 31
drag, startPoint x: 375, startPoint y: 252, endPoint x: 239, endPoint y: 255, distance: 135.9
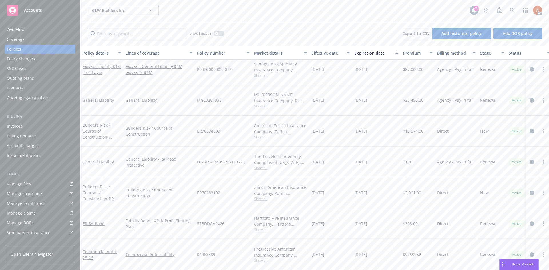
click at [239, 255] on div "Commercial Auto - 25-26 Commercial Auto Liability 04063889 Progressive American…" at bounding box center [356, 254] width 552 height 31
click at [239, 257] on div "04063889" at bounding box center [223, 254] width 57 height 31
drag, startPoint x: 310, startPoint y: 249, endPoint x: 336, endPoint y: 250, distance: 26.1
click at [336, 250] on div "08/21/2025" at bounding box center [330, 254] width 43 height 31
click at [530, 252] on icon "circleInformation" at bounding box center [532, 254] width 5 height 5
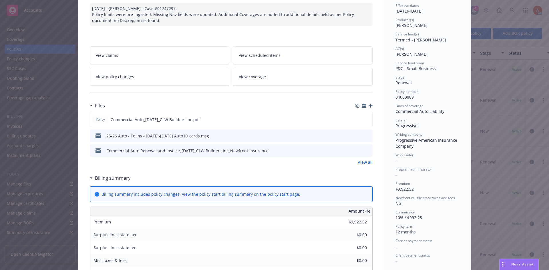
scroll to position [114, 0]
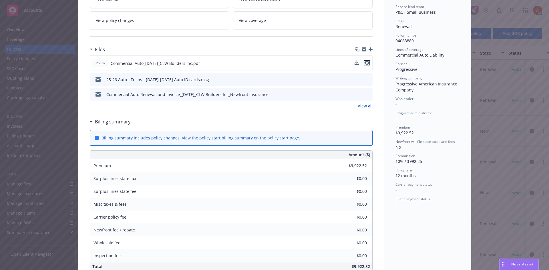
click at [365, 63] on icon "preview file" at bounding box center [366, 63] width 5 height 4
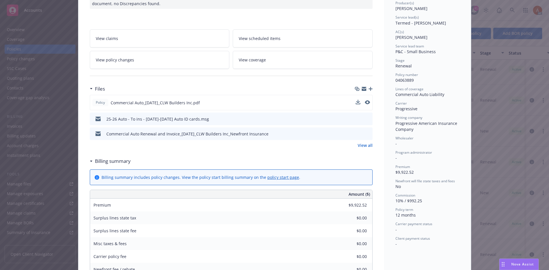
scroll to position [0, 0]
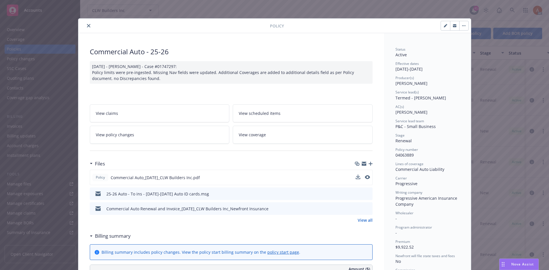
click at [87, 25] on icon "close" at bounding box center [88, 25] width 3 height 3
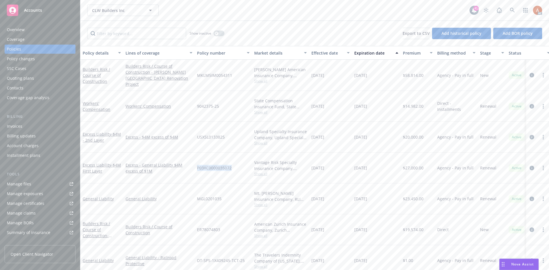
drag, startPoint x: 197, startPoint y: 168, endPoint x: 240, endPoint y: 167, distance: 43.2
click at [240, 167] on div "P03XC0000035072" at bounding box center [223, 168] width 57 height 31
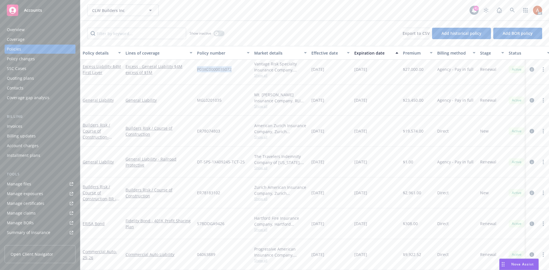
scroll to position [79, 0]
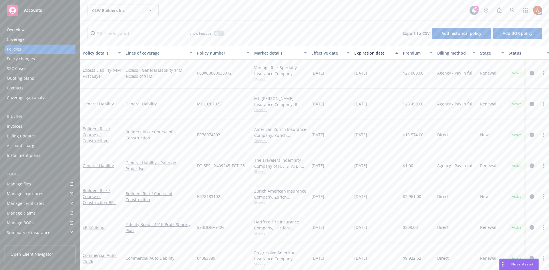
click at [210, 248] on div "04063889" at bounding box center [223, 258] width 57 height 31
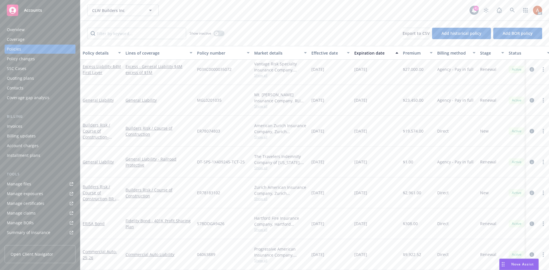
click at [259, 258] on span "Show all" at bounding box center [280, 260] width 53 height 5
click at [189, 231] on div "Fidelity Bond - 401K Profit Sharing Plan" at bounding box center [158, 223] width 71 height 31
drag, startPoint x: 197, startPoint y: 249, endPoint x: 224, endPoint y: 250, distance: 26.9
click at [224, 250] on div "04063889" at bounding box center [223, 254] width 57 height 31
click at [214, 34] on button "button" at bounding box center [219, 34] width 11 height 6
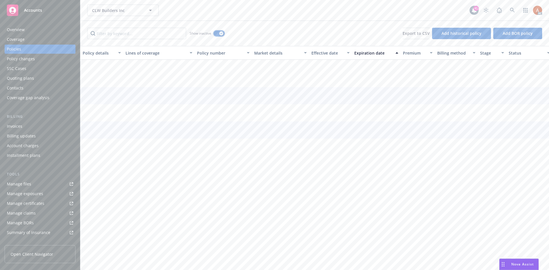
scroll to position [18, 0]
click at [118, 35] on input "Filter by keyword..." at bounding box center [136, 33] width 99 height 11
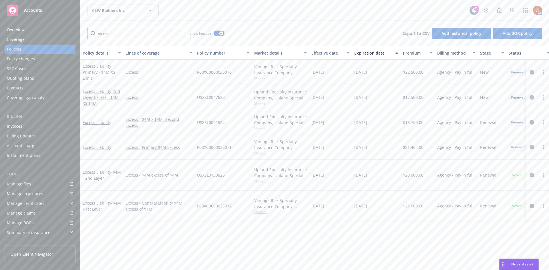
scroll to position [0, 0]
type input "excess"
click at [318, 54] on div "Effective date" at bounding box center [327, 53] width 32 height 6
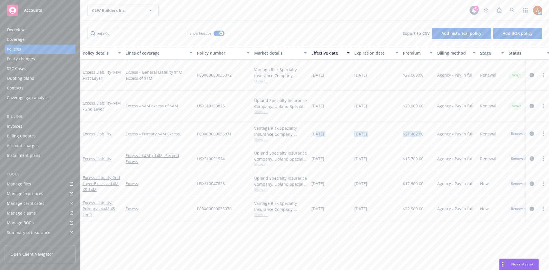
drag, startPoint x: 323, startPoint y: 134, endPoint x: 396, endPoint y: 140, distance: 73.2
click at [421, 133] on div "Excess Liability Excess - Primary $4M Excess P03XC0000035071 Vantage Risk Speci…" at bounding box center [356, 134] width 552 height 25
click at [20, 197] on div "Service team" at bounding box center [19, 197] width 25 height 9
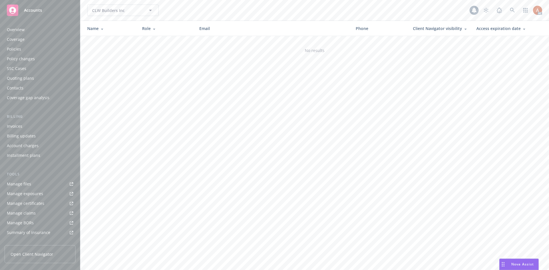
scroll to position [93, 0]
click at [18, 199] on div "Service team" at bounding box center [19, 197] width 25 height 9
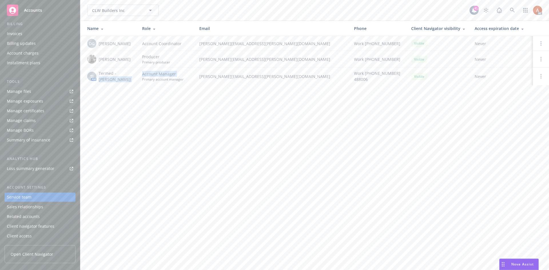
drag, startPoint x: 98, startPoint y: 79, endPoint x: 138, endPoint y: 79, distance: 39.5
click at [138, 79] on tr "TJ AM Termed - Samantha Jeffries Account Manager Primary account manager samant…" at bounding box center [314, 76] width 469 height 18
click at [113, 83] on td "TJ AM Termed - Samantha Jeffries" at bounding box center [108, 76] width 57 height 18
drag, startPoint x: 98, startPoint y: 78, endPoint x: 131, endPoint y: 81, distance: 33.0
click at [131, 81] on div "TJ AM Termed - Samantha Jeffries" at bounding box center [110, 76] width 46 height 12
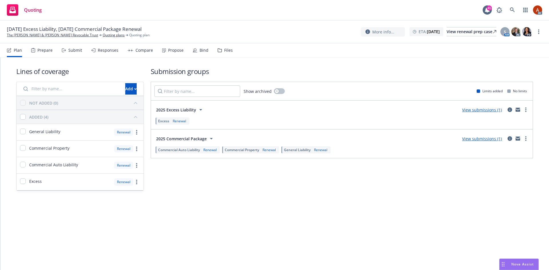
click at [39, 49] on div "Prepare" at bounding box center [44, 50] width 15 height 5
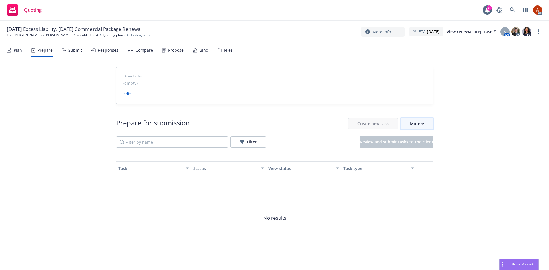
click at [411, 128] on div "More" at bounding box center [417, 123] width 14 height 11
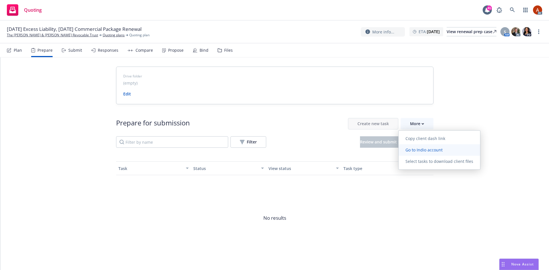
click at [417, 150] on span "Go to Indio account" at bounding box center [424, 149] width 51 height 5
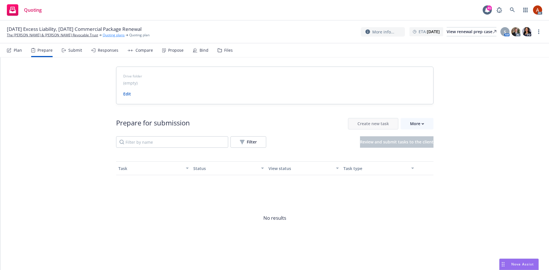
click at [118, 37] on link "Quoting plans" at bounding box center [114, 35] width 22 height 5
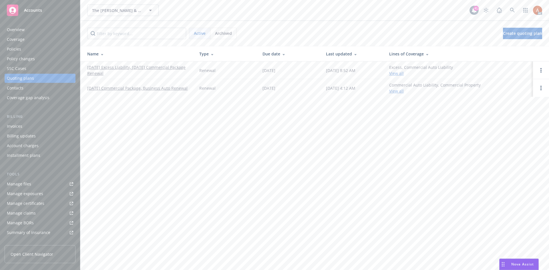
click at [19, 31] on div "Overview" at bounding box center [16, 29] width 18 height 9
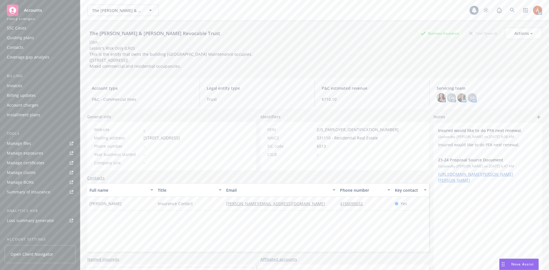
scroll to position [93, 0]
click at [21, 198] on div "Service team" at bounding box center [19, 197] width 25 height 9
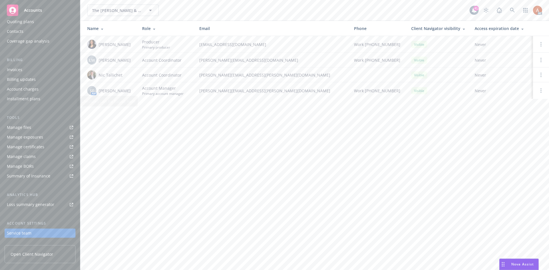
scroll to position [93, 0]
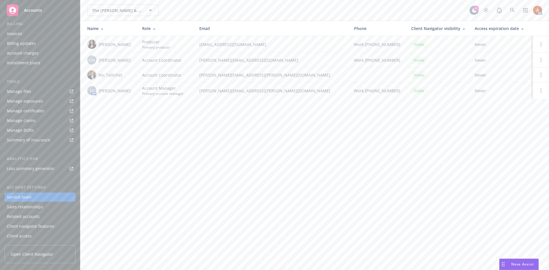
click at [19, 94] on div "Manage files" at bounding box center [19, 91] width 24 height 9
click at [12, 30] on div "Overview" at bounding box center [16, 29] width 18 height 9
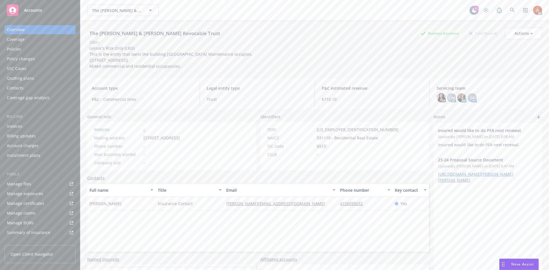
click at [26, 78] on div "Quoting plans" at bounding box center [20, 78] width 27 height 9
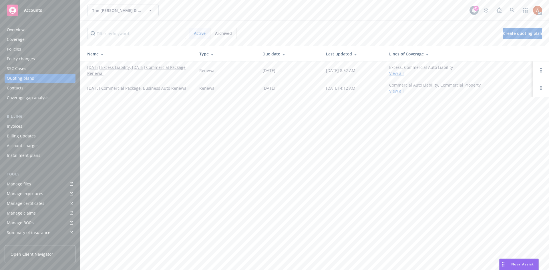
click at [122, 69] on link "11/21/25 Excess Liability, 11/19/25 Commercial Package Renewal" at bounding box center [138, 70] width 103 height 12
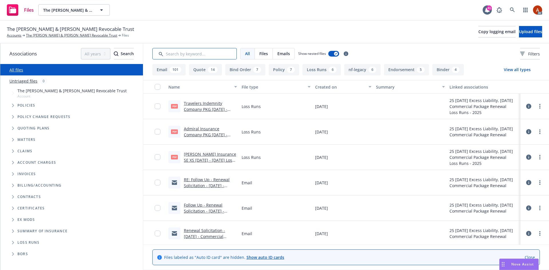
click at [186, 53] on input "Search by keyword..." at bounding box center [194, 53] width 84 height 11
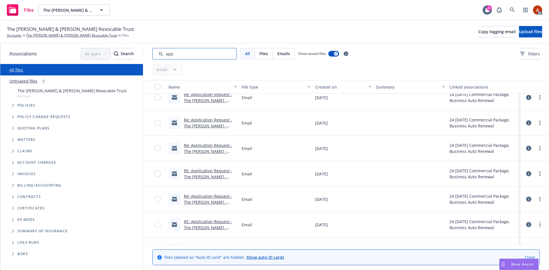
scroll to position [304, 0]
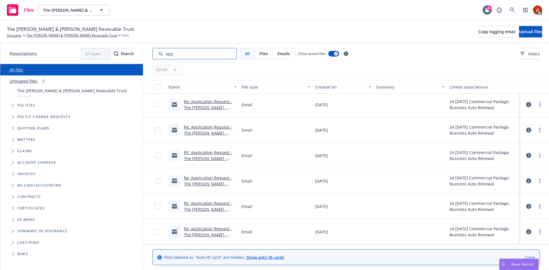
type input "app"
click at [325, 88] on div "Created on" at bounding box center [340, 87] width 50 height 6
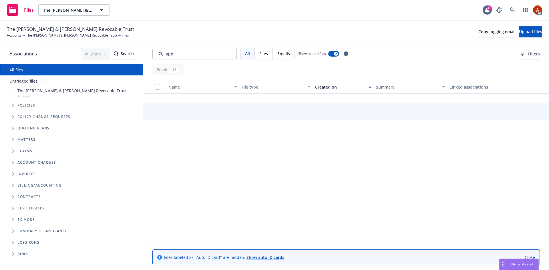
click at [325, 88] on div "Created on" at bounding box center [340, 87] width 50 height 6
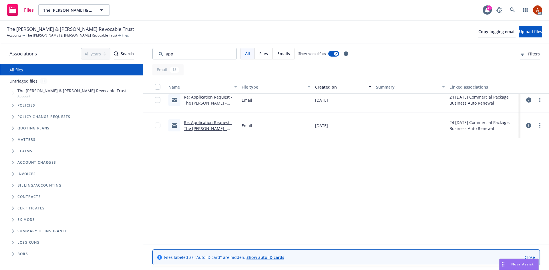
scroll to position [0, 0]
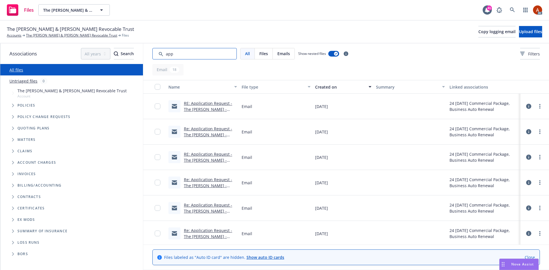
drag, startPoint x: 187, startPoint y: 54, endPoint x: 149, endPoint y: 54, distance: 38.0
click at [149, 54] on div "All Files Emails Show nested files Filters" at bounding box center [346, 53] width 406 height 21
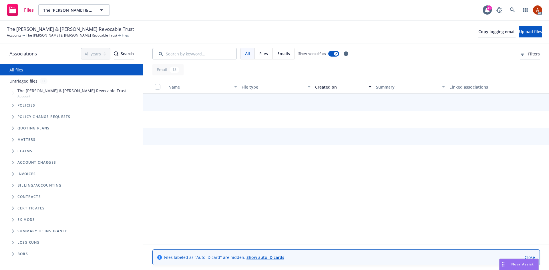
click at [286, 40] on div "The Randall J Harris & Leonora Guerra-Harris Revocable Trust Accounts The Randa…" at bounding box center [274, 32] width 549 height 23
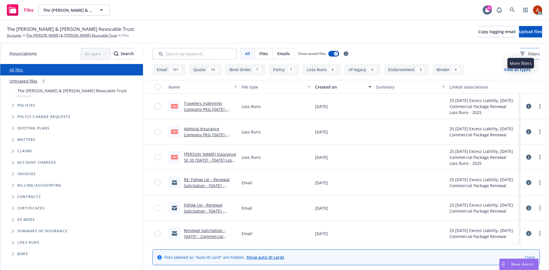
click at [521, 54] on icon at bounding box center [522, 54] width 2 height 1
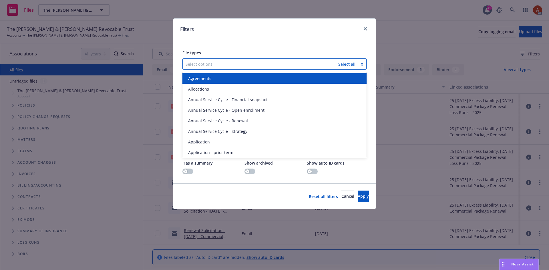
click at [234, 63] on div at bounding box center [261, 64] width 150 height 7
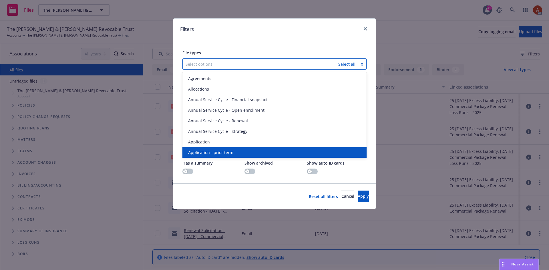
click at [223, 152] on span "Application - prior term" at bounding box center [210, 153] width 45 height 6
click at [223, 152] on span "Application - signed" at bounding box center [207, 153] width 38 height 6
click at [223, 152] on span "Application - unsigned" at bounding box center [209, 153] width 43 height 6
click at [362, 195] on button "Apply" at bounding box center [363, 196] width 11 height 11
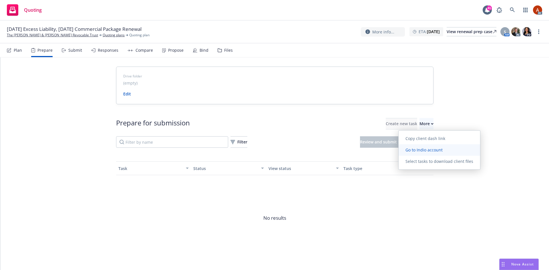
click at [420, 152] on span "Go to Indio account" at bounding box center [424, 149] width 51 height 5
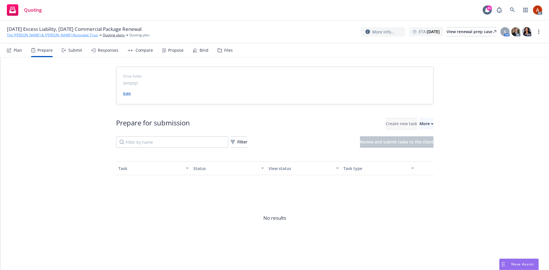
click at [76, 35] on link "The [PERSON_NAME] & [PERSON_NAME] Revocable Trust" at bounding box center [52, 35] width 91 height 5
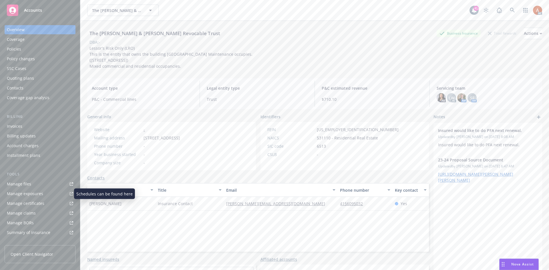
click at [28, 194] on div "Manage exposures" at bounding box center [25, 193] width 36 height 9
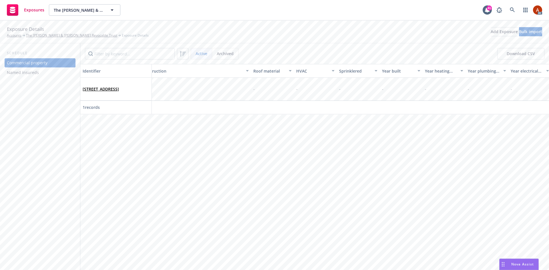
scroll to position [0, 1303]
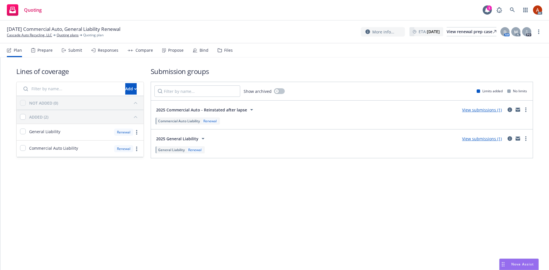
click at [40, 54] on div "Prepare" at bounding box center [41, 50] width 21 height 14
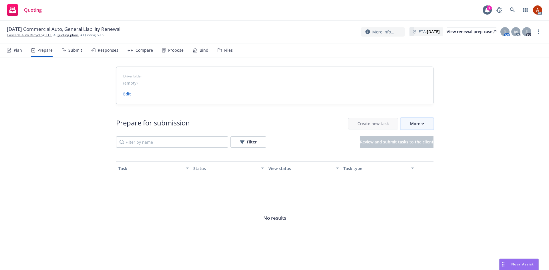
click at [415, 122] on div "More" at bounding box center [417, 123] width 14 height 11
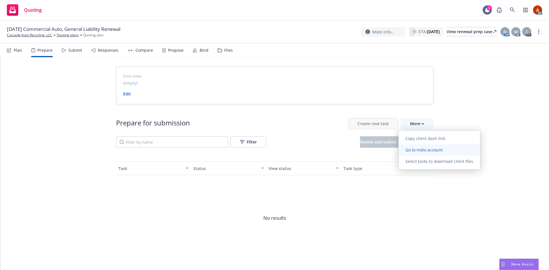
click at [425, 151] on span "Go to Indio account" at bounding box center [424, 149] width 51 height 5
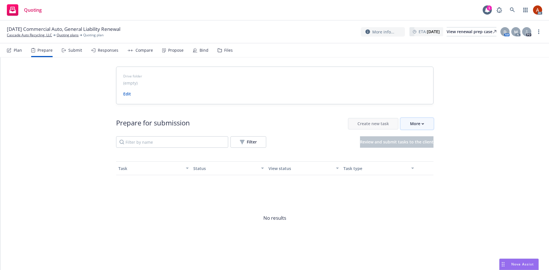
click at [413, 125] on div "More" at bounding box center [417, 123] width 14 height 11
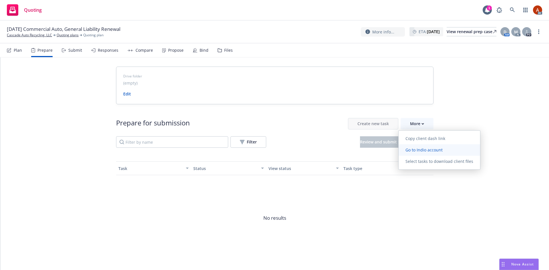
click at [418, 150] on span "Go to Indio account" at bounding box center [424, 149] width 51 height 5
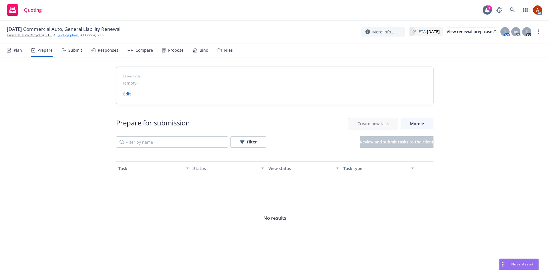
click at [67, 35] on link "Quoting plans" at bounding box center [68, 35] width 22 height 5
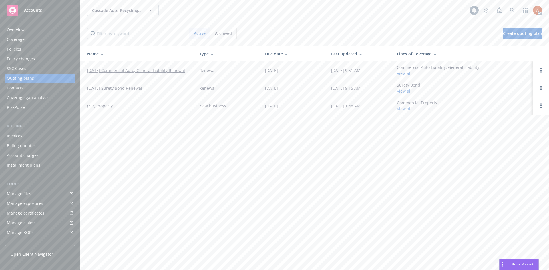
click at [13, 49] on div "Policies" at bounding box center [14, 49] width 14 height 9
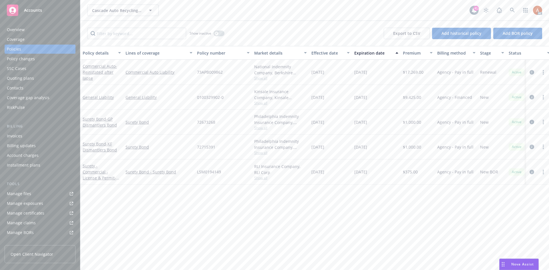
drag, startPoint x: 198, startPoint y: 99, endPoint x: 389, endPoint y: 105, distance: 190.3
click at [389, 105] on div "General Liability General Liability 0100329902-0 Kinsale Insurance Company, Kin…" at bounding box center [356, 97] width 552 height 25
click at [21, 32] on div "Overview" at bounding box center [16, 29] width 18 height 9
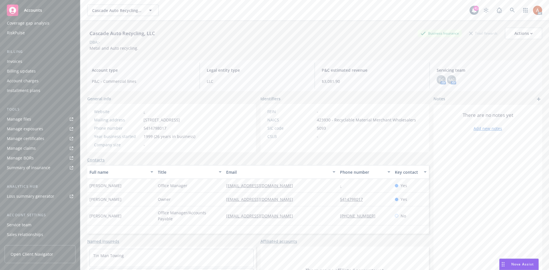
scroll to position [102, 0]
click at [20, 197] on div "Service team" at bounding box center [19, 197] width 25 height 9
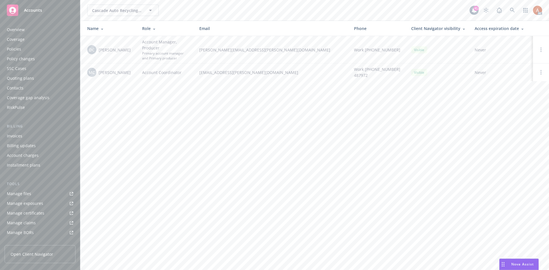
drag, startPoint x: 98, startPoint y: 48, endPoint x: 143, endPoint y: 47, distance: 44.9
click at [130, 51] on div "DC Daniel Campbell" at bounding box center [110, 49] width 46 height 9
copy span "Daniel Campbell"
click at [19, 47] on div "Policies" at bounding box center [14, 49] width 14 height 9
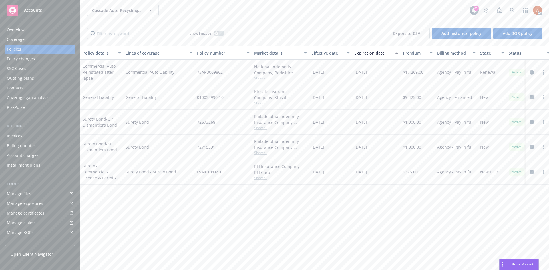
click at [532, 98] on icon "circleInformation" at bounding box center [532, 97] width 5 height 5
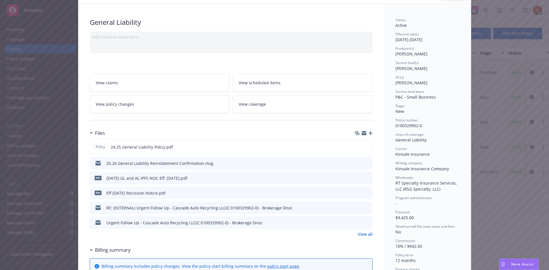
scroll to position [57, 0]
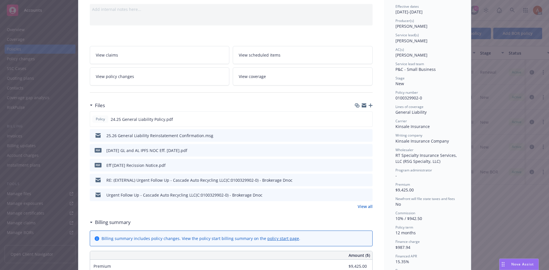
click at [361, 206] on link "View all" at bounding box center [365, 207] width 15 height 6
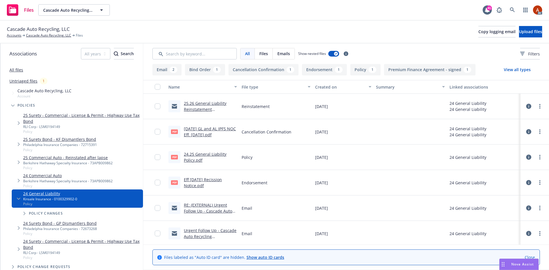
click at [323, 70] on button "Endorsement 1" at bounding box center [324, 69] width 45 height 11
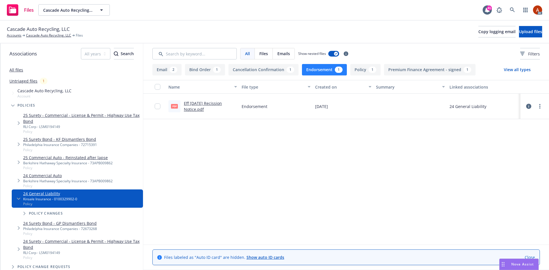
click at [328, 69] on button "Endorsement 1" at bounding box center [324, 69] width 45 height 11
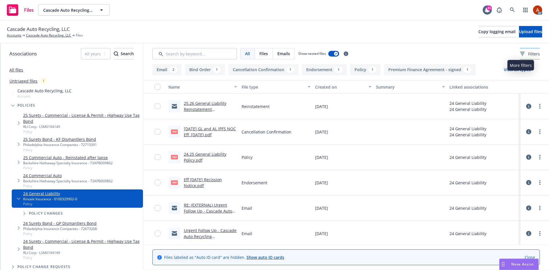
click at [528, 53] on span "Filters" at bounding box center [534, 54] width 12 height 6
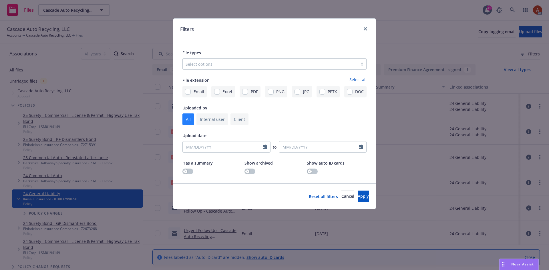
click at [197, 61] on div at bounding box center [270, 64] width 169 height 7
type input "poli"
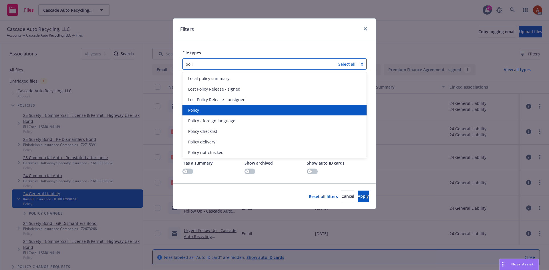
click at [195, 111] on span "Policy" at bounding box center [193, 110] width 11 height 6
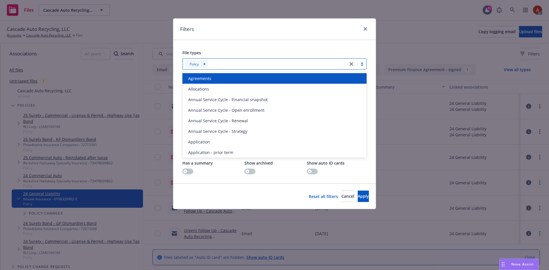
click at [228, 66] on div at bounding box center [278, 64] width 136 height 7
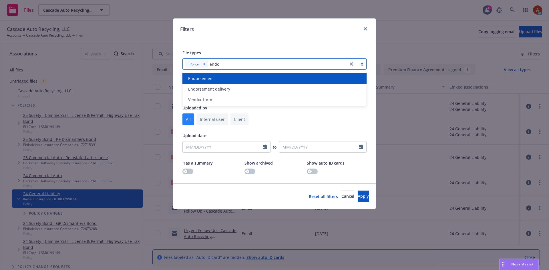
type input "endor"
click at [206, 78] on span "Endorsement" at bounding box center [201, 78] width 26 height 6
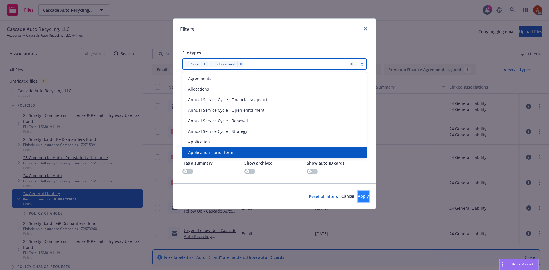
click at [358, 195] on button "Apply" at bounding box center [363, 196] width 11 height 11
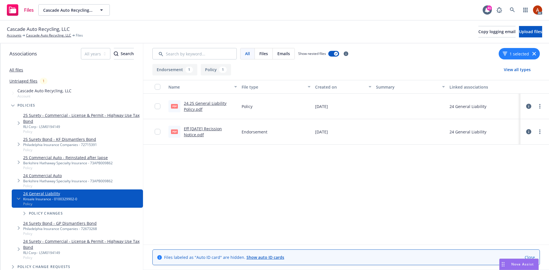
click at [200, 104] on link "24.25 General Liability Policy.pdf" at bounding box center [205, 106] width 43 height 11
click at [178, 73] on button "Endorsement 1" at bounding box center [174, 69] width 45 height 11
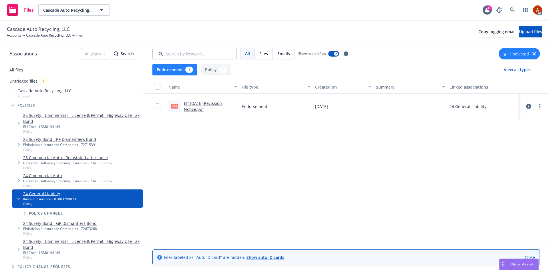
click at [193, 102] on link "Eff 12/13/2024 Recission Notice.pdf" at bounding box center [203, 106] width 38 height 11
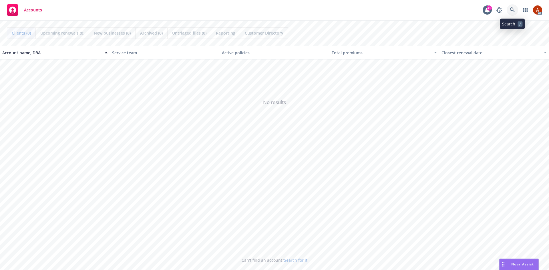
click at [510, 10] on icon at bounding box center [512, 9] width 5 height 5
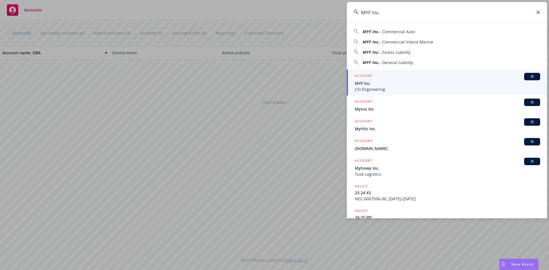
type input "MYF Inc."
click at [365, 75] on h5 "ACCOUNT" at bounding box center [363, 76] width 17 height 7
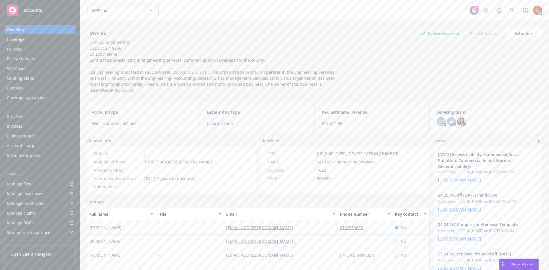
click at [15, 49] on div "Policies" at bounding box center [14, 49] width 14 height 9
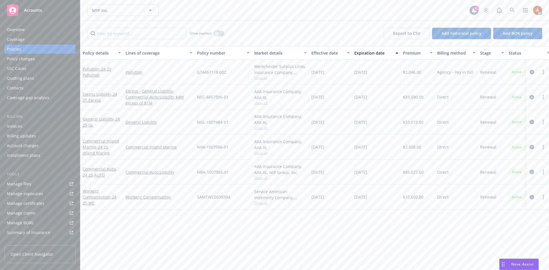
click at [29, 80] on div "Quoting plans" at bounding box center [20, 78] width 27 height 9
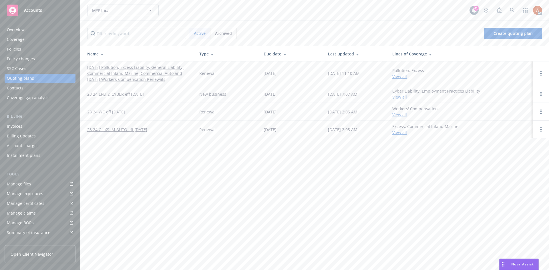
click at [104, 67] on link "[DATE] Pollution, Excess Liability, General Liability, Commercial Inland Marine…" at bounding box center [138, 73] width 103 height 18
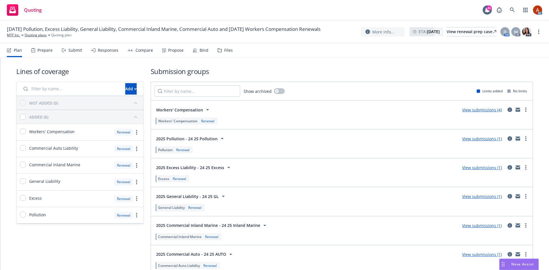
click at [45, 53] on div "Prepare" at bounding box center [41, 50] width 21 height 14
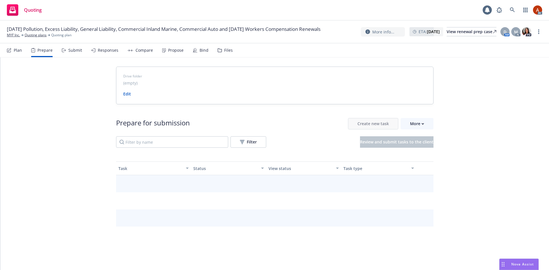
click at [45, 54] on div "Prepare" at bounding box center [41, 50] width 21 height 14
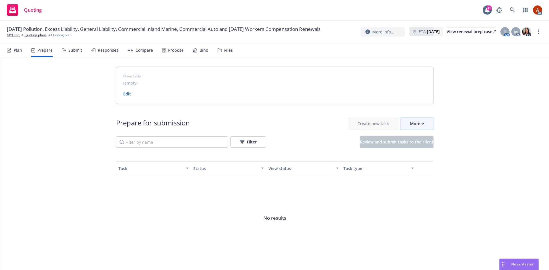
click at [422, 126] on button "More" at bounding box center [417, 123] width 33 height 11
click at [415, 150] on span "Go to Indio account" at bounding box center [424, 149] width 51 height 5
click at [37, 38] on link "Quoting plans" at bounding box center [36, 35] width 22 height 5
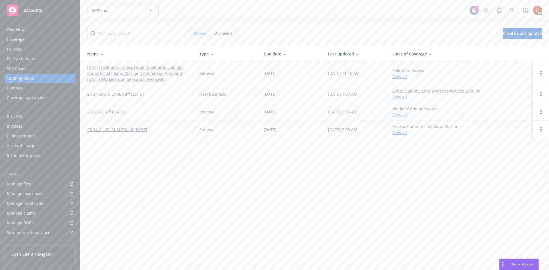
click at [19, 28] on div "Overview" at bounding box center [16, 29] width 18 height 9
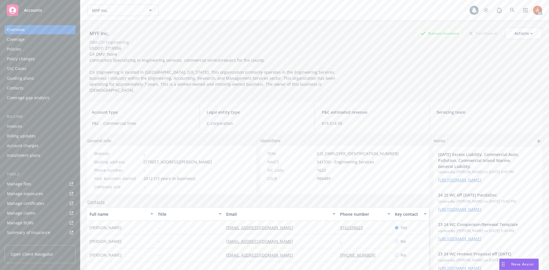
click at [13, 27] on div "Overview" at bounding box center [16, 29] width 18 height 9
click at [157, 176] on span "2012 (13 years in business)" at bounding box center [170, 179] width 52 height 6
copy span "13"
click at [323, 176] on span "986489" at bounding box center [324, 179] width 14 height 6
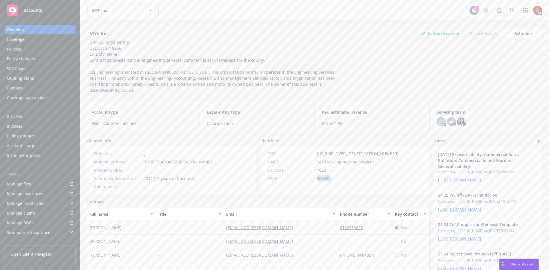
click at [323, 176] on span "986489" at bounding box center [324, 179] width 14 height 6
copy span "986489"
click at [18, 50] on div "Policies" at bounding box center [14, 49] width 14 height 9
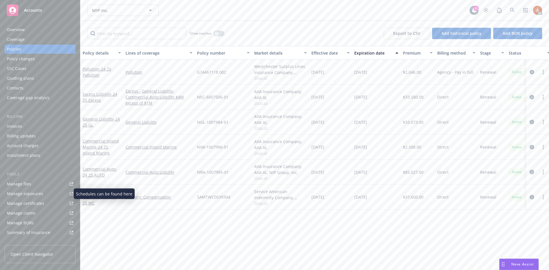
click at [29, 196] on div "Manage exposures" at bounding box center [25, 193] width 36 height 9
click at [23, 76] on div "Quoting plans" at bounding box center [20, 78] width 27 height 9
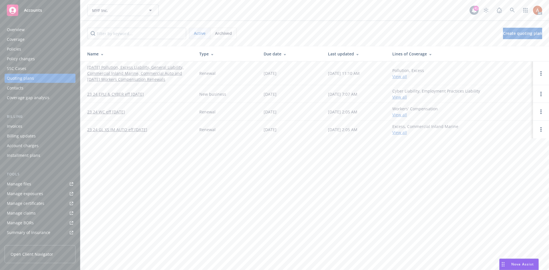
click at [135, 67] on link "[DATE] Pollution, Excess Liability, General Liability, Commercial Inland Marine…" at bounding box center [138, 73] width 103 height 18
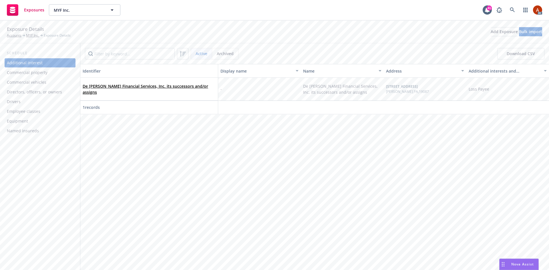
click at [34, 81] on div "Commercial vehicles" at bounding box center [26, 82] width 39 height 9
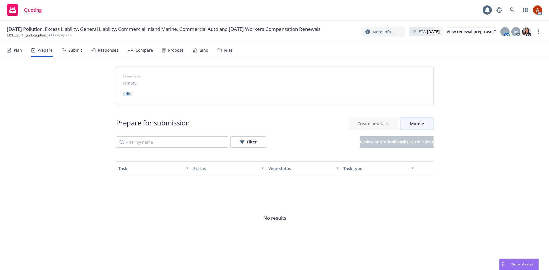
click at [418, 127] on div "More" at bounding box center [417, 123] width 14 height 11
click at [422, 149] on span "Go to Indio account" at bounding box center [424, 149] width 51 height 5
click at [39, 38] on link "Quoting plans" at bounding box center [36, 35] width 22 height 5
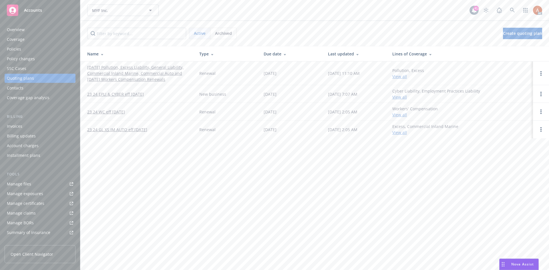
click at [14, 29] on div "Overview" at bounding box center [16, 29] width 18 height 9
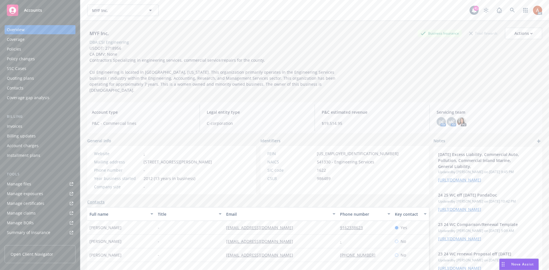
click at [18, 51] on div "Policies" at bounding box center [14, 49] width 14 height 9
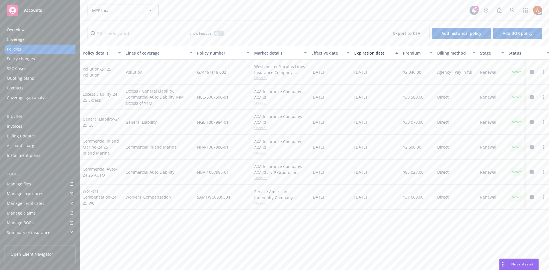
click at [415, 198] on span "$37,600.00" at bounding box center [413, 197] width 21 height 6
copy span "37,600.00"
click at [216, 34] on icon "button" at bounding box center [216, 33] width 2 height 2
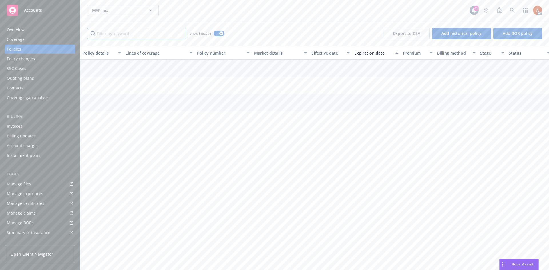
click at [152, 32] on input "Filter by keyword..." at bounding box center [136, 33] width 99 height 11
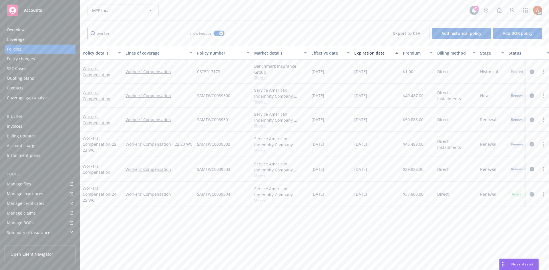
type input "worker"
click at [320, 51] on div "Effective date" at bounding box center [327, 53] width 32 height 6
drag, startPoint x: 407, startPoint y: 98, endPoint x: 426, endPoint y: 100, distance: 18.3
click at [426, 100] on div "$29,828.30" at bounding box center [418, 97] width 34 height 25
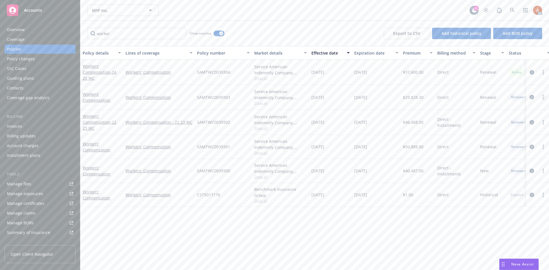
click at [542, 98] on link "more" at bounding box center [543, 97] width 7 height 7
click at [417, 97] on span "$29,828.30" at bounding box center [413, 97] width 21 height 6
copy span "29,828.30"
click at [410, 122] on span "$46,488.00" at bounding box center [413, 122] width 21 height 6
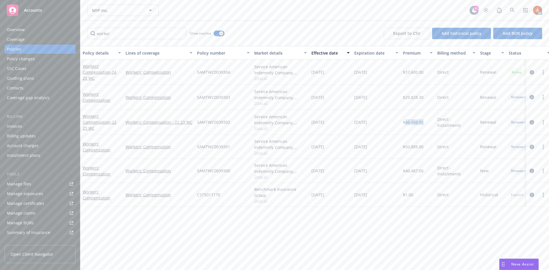
click at [410, 122] on span "$46,488.00" at bounding box center [413, 122] width 21 height 6
copy span "46,488.00"
click at [414, 148] on span "$50,888.00" at bounding box center [413, 147] width 21 height 6
copy span "50,888.00"
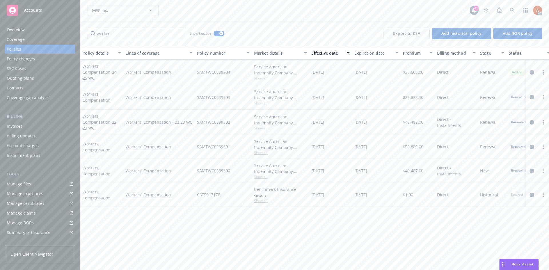
click at [412, 170] on span "$40,487.00" at bounding box center [413, 171] width 21 height 6
copy span "40,487.00"
click at [19, 26] on div "Overview" at bounding box center [16, 29] width 18 height 9
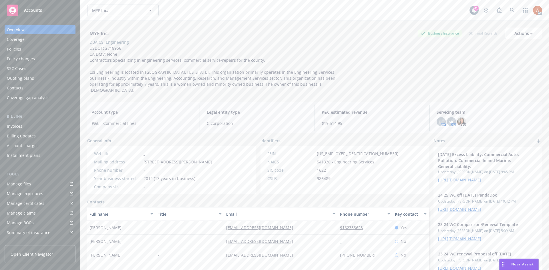
click at [18, 50] on div "Policies" at bounding box center [14, 49] width 14 height 9
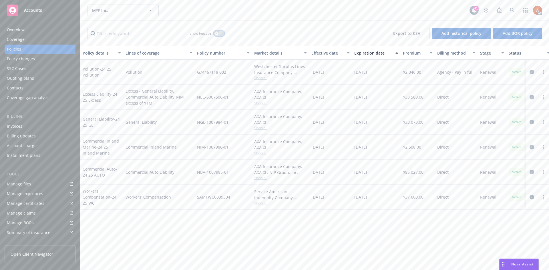
drag, startPoint x: 217, startPoint y: 33, endPoint x: 158, endPoint y: 37, distance: 59.6
click at [215, 33] on icon "button" at bounding box center [216, 33] width 2 height 2
click at [154, 38] on input "Filter by keyword..." at bounding box center [136, 33] width 99 height 11
type input "worker"
click at [325, 53] on div "Effective date" at bounding box center [327, 53] width 32 height 6
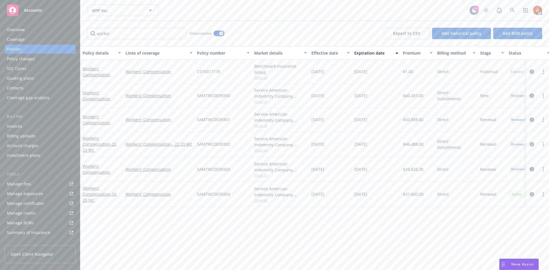
click at [325, 53] on div "Effective date" at bounding box center [327, 53] width 32 height 6
drag, startPoint x: 406, startPoint y: 98, endPoint x: 419, endPoint y: 98, distance: 13.2
click at [419, 98] on span "$29,828.30" at bounding box center [413, 97] width 21 height 6
drag, startPoint x: 401, startPoint y: 124, endPoint x: 421, endPoint y: 123, distance: 20.0
click at [421, 123] on div "$46,488.00" at bounding box center [418, 122] width 34 height 25
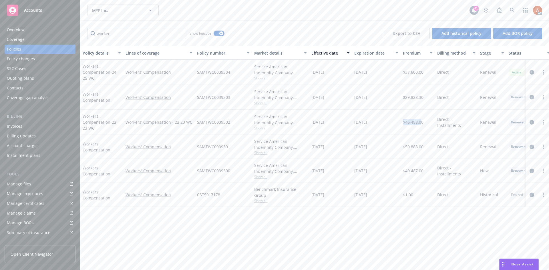
copy span "$46,488.0"
drag, startPoint x: 406, startPoint y: 148, endPoint x: 411, endPoint y: 164, distance: 16.9
click at [416, 148] on span "$50,888.00" at bounding box center [413, 147] width 21 height 6
drag, startPoint x: 408, startPoint y: 172, endPoint x: 428, endPoint y: 171, distance: 20.7
click at [428, 171] on div "$40,487.00" at bounding box center [418, 171] width 34 height 24
